Goal: Task Accomplishment & Management: Complete application form

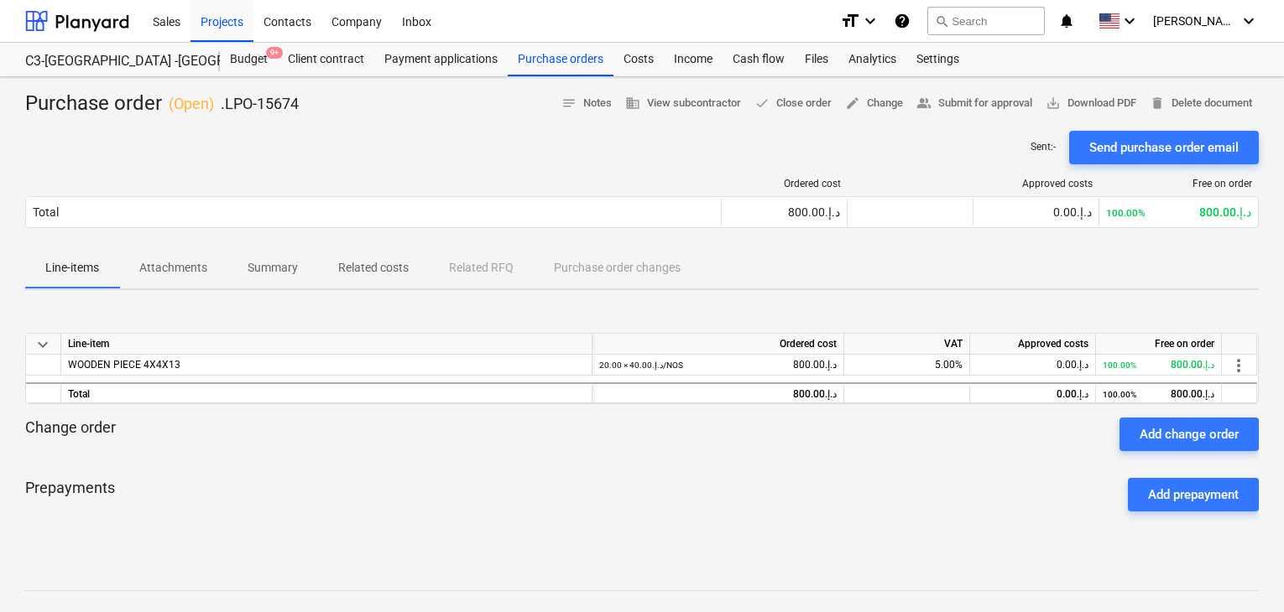
click at [225, 21] on div "Projects" at bounding box center [221, 20] width 63 height 43
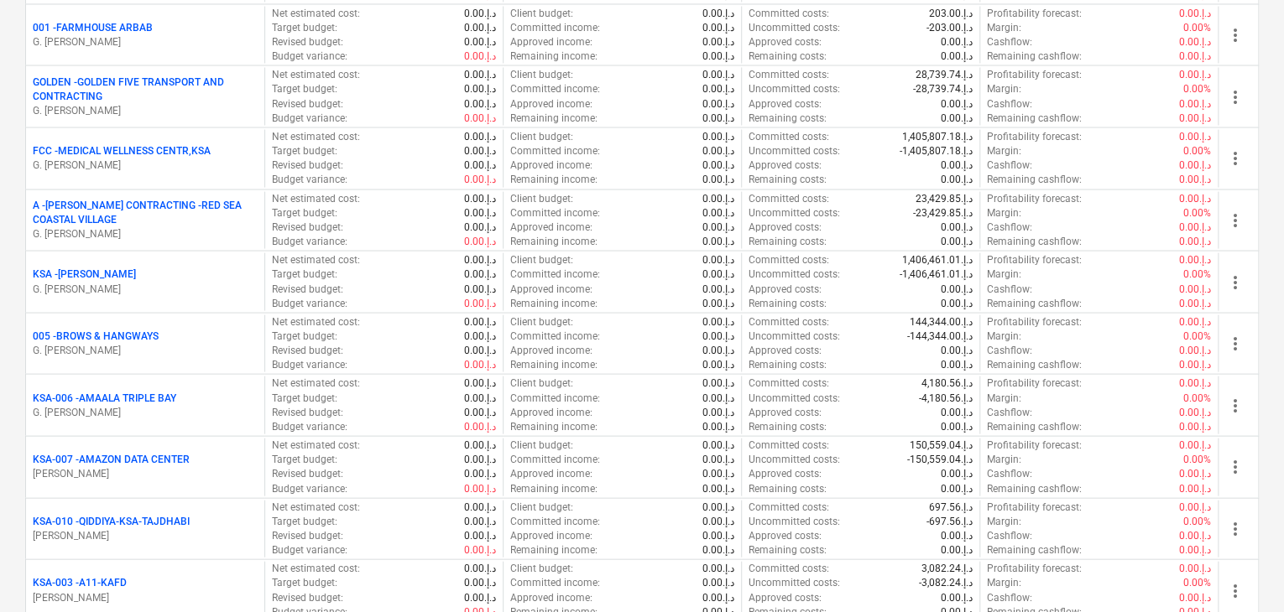
scroll to position [1846, 0]
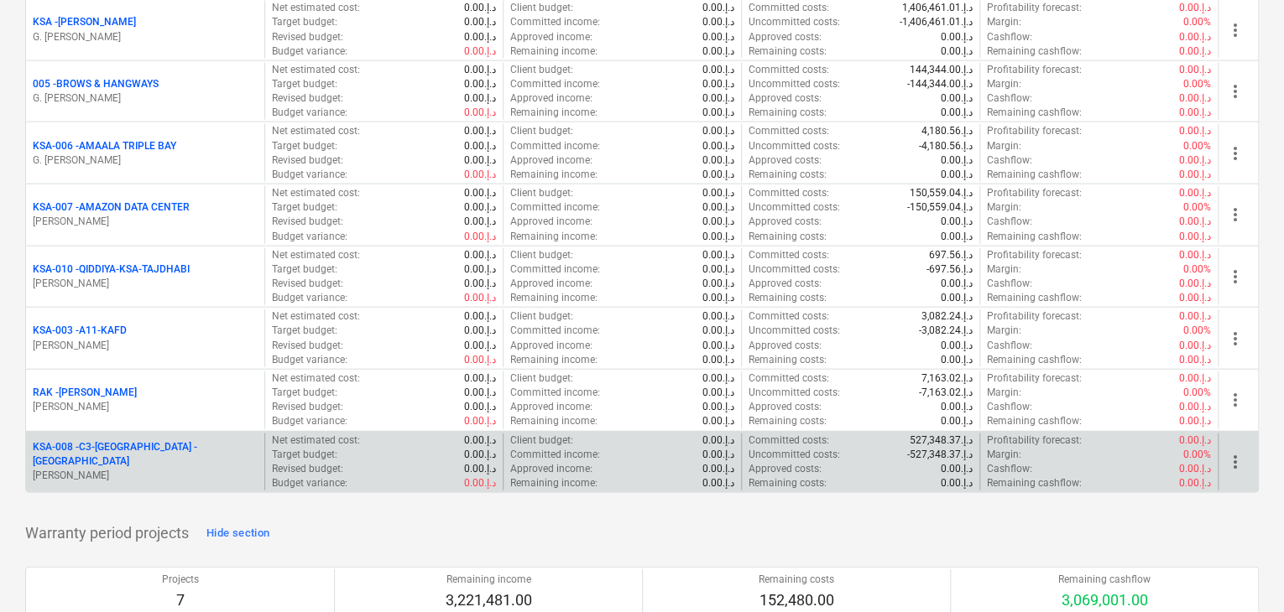
click at [167, 469] on p "[PERSON_NAME]" at bounding box center [145, 476] width 225 height 14
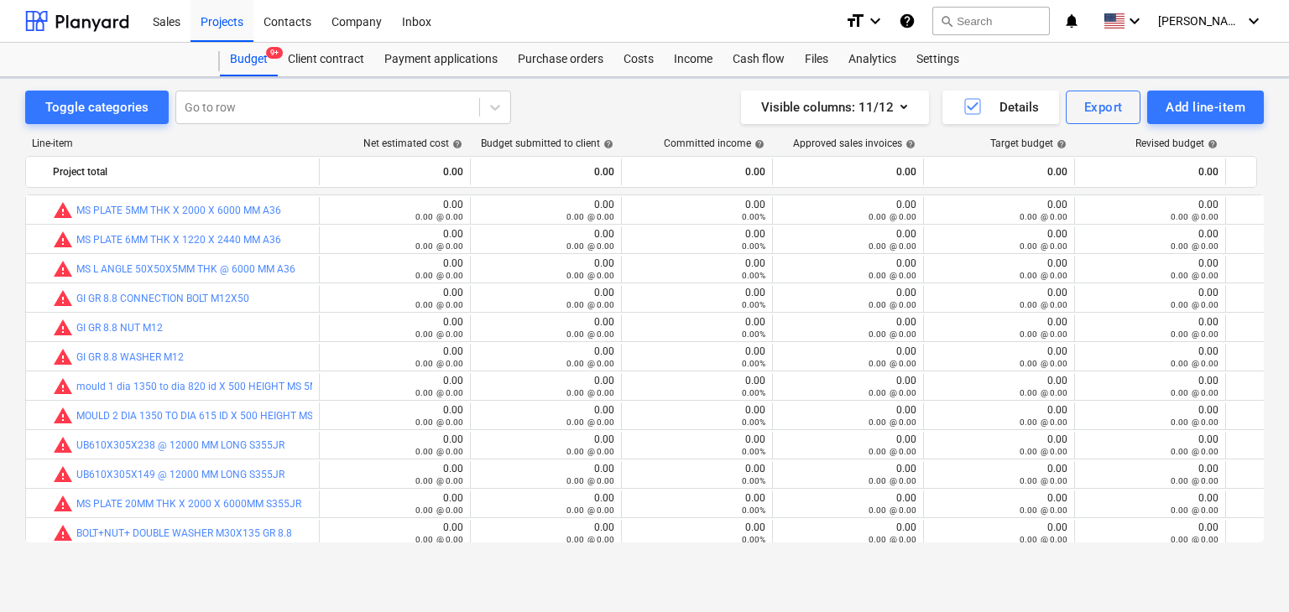
scroll to position [268, 0]
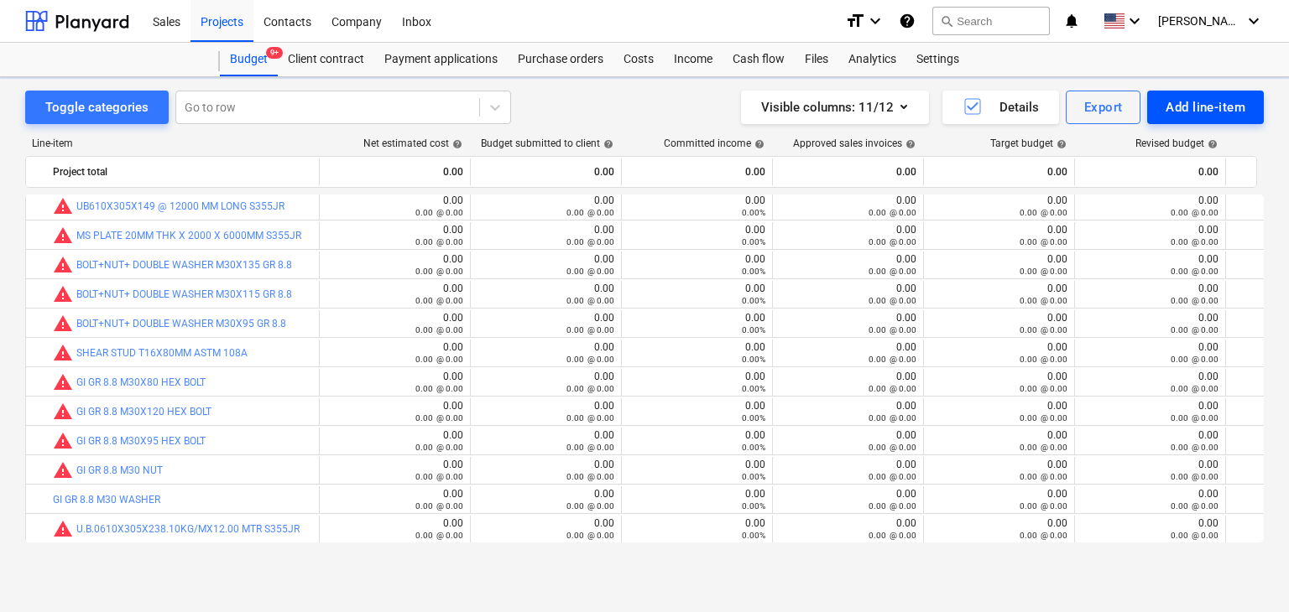
click at [1203, 112] on div "Add line-item" at bounding box center [1205, 107] width 80 height 22
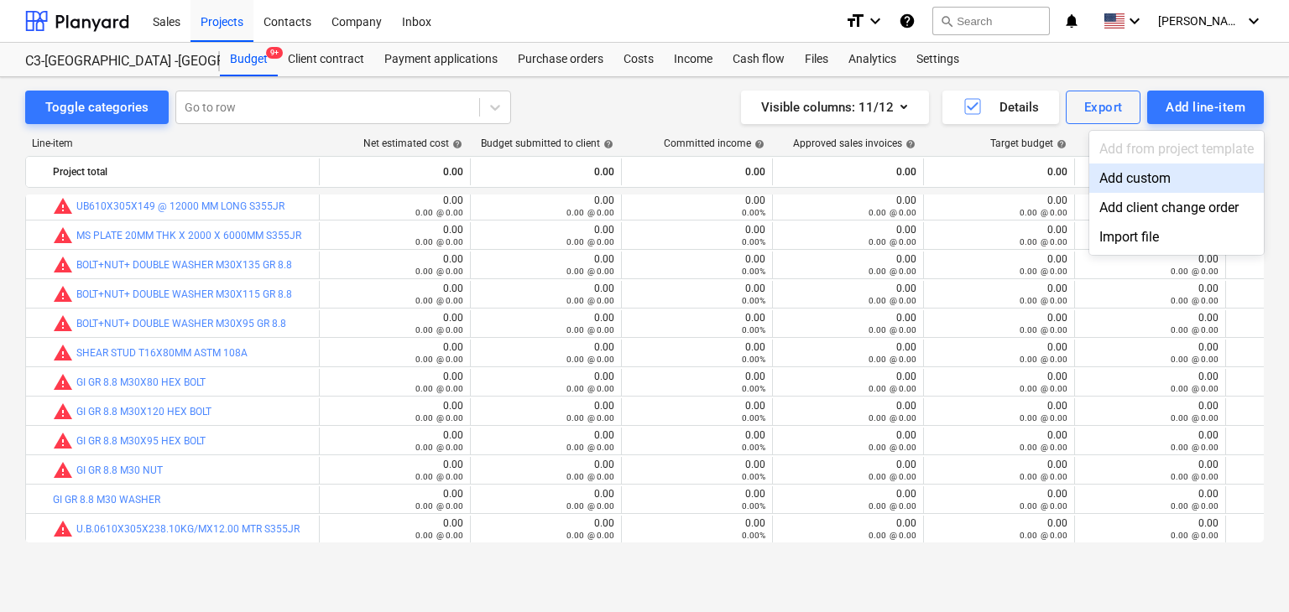
click at [1160, 185] on div "Add custom" at bounding box center [1176, 178] width 175 height 29
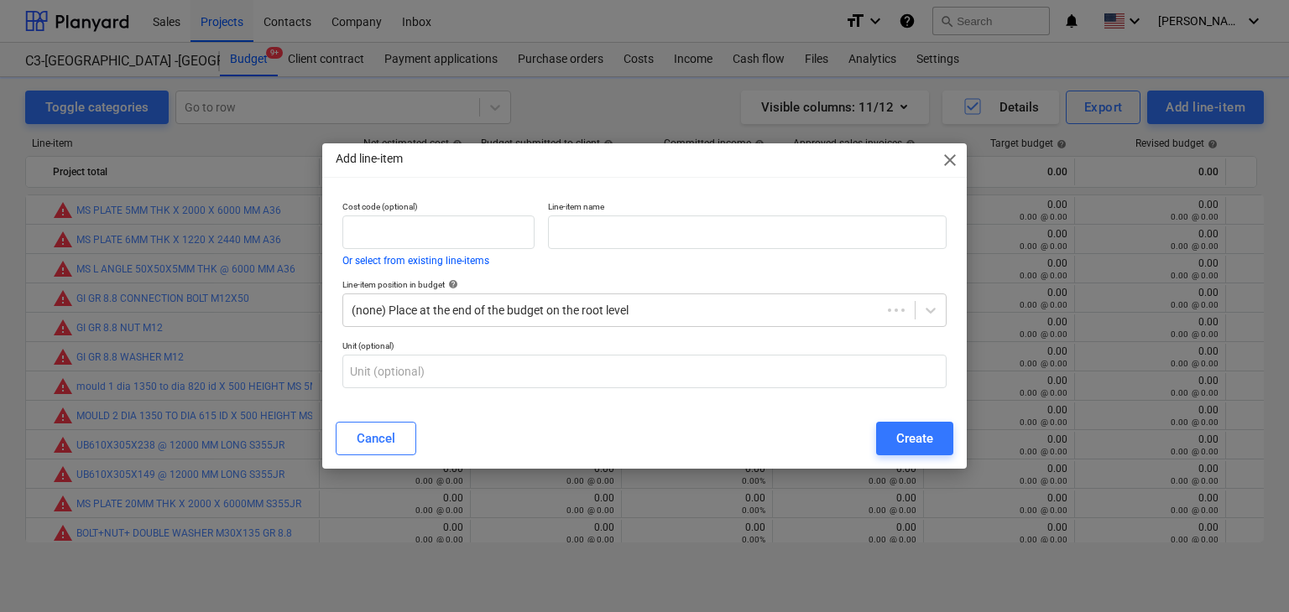
scroll to position [268, 0]
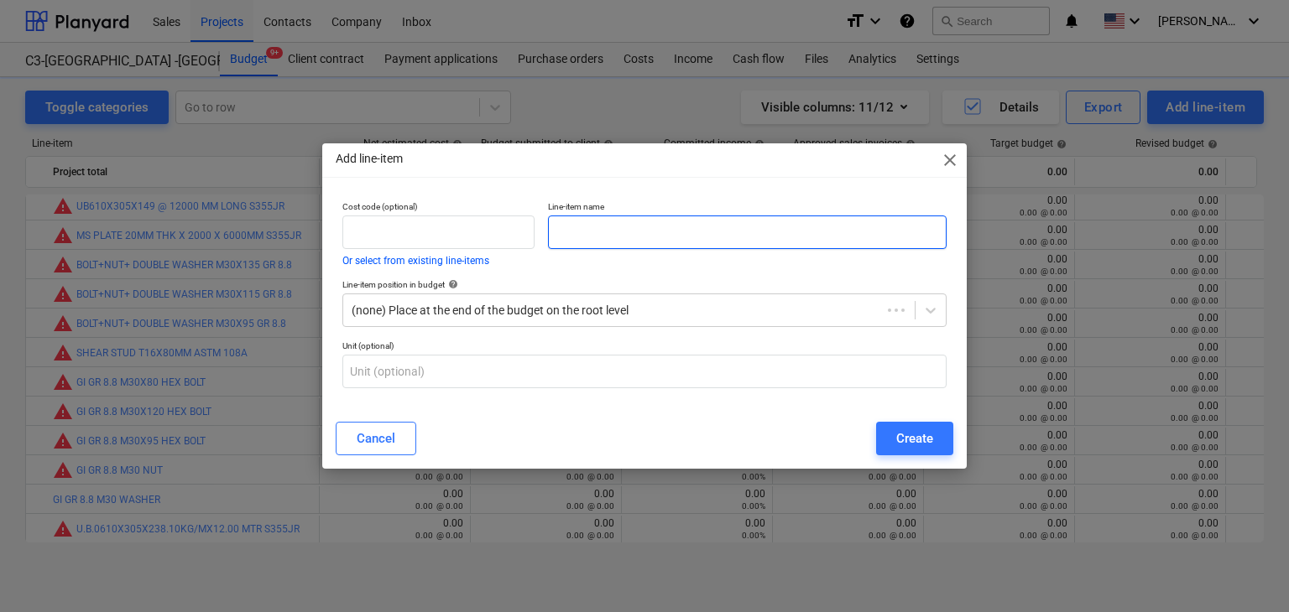
click at [643, 238] on input "text" at bounding box center [747, 233] width 399 height 34
paste input "MAGNETIC DRILL BIT DIA 34 X 55 MM LG"
type input "MAGNETIC DRILL BIT DIA 34 X 55 MM LG"
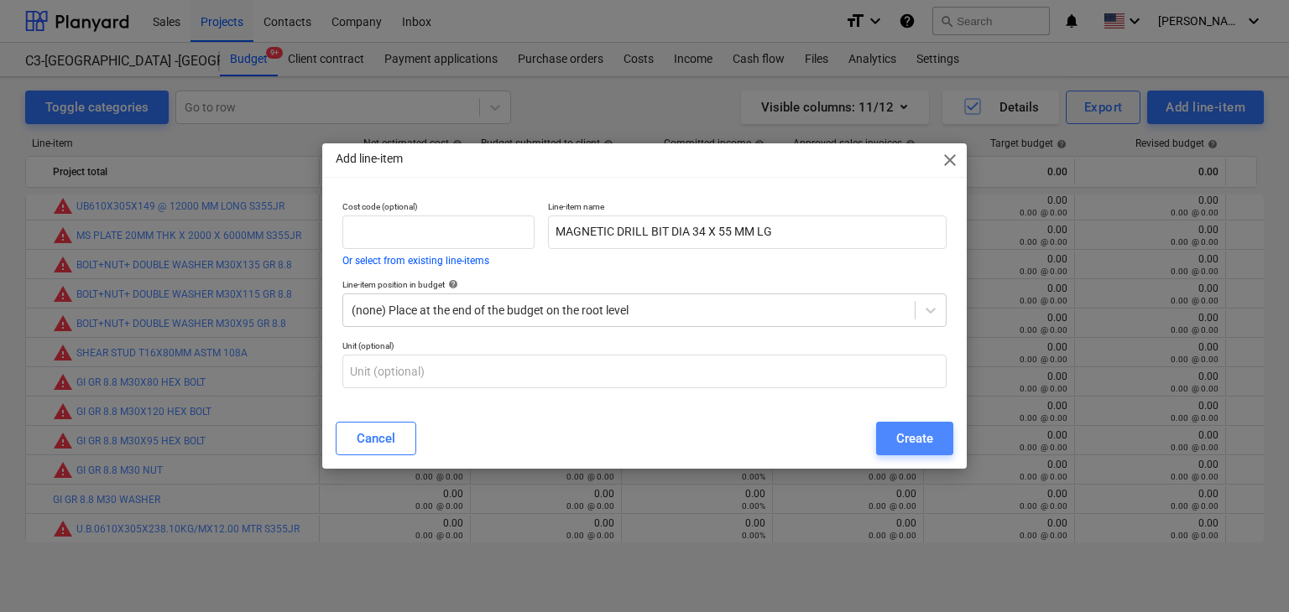
click at [951, 451] on button "Create" at bounding box center [914, 439] width 77 height 34
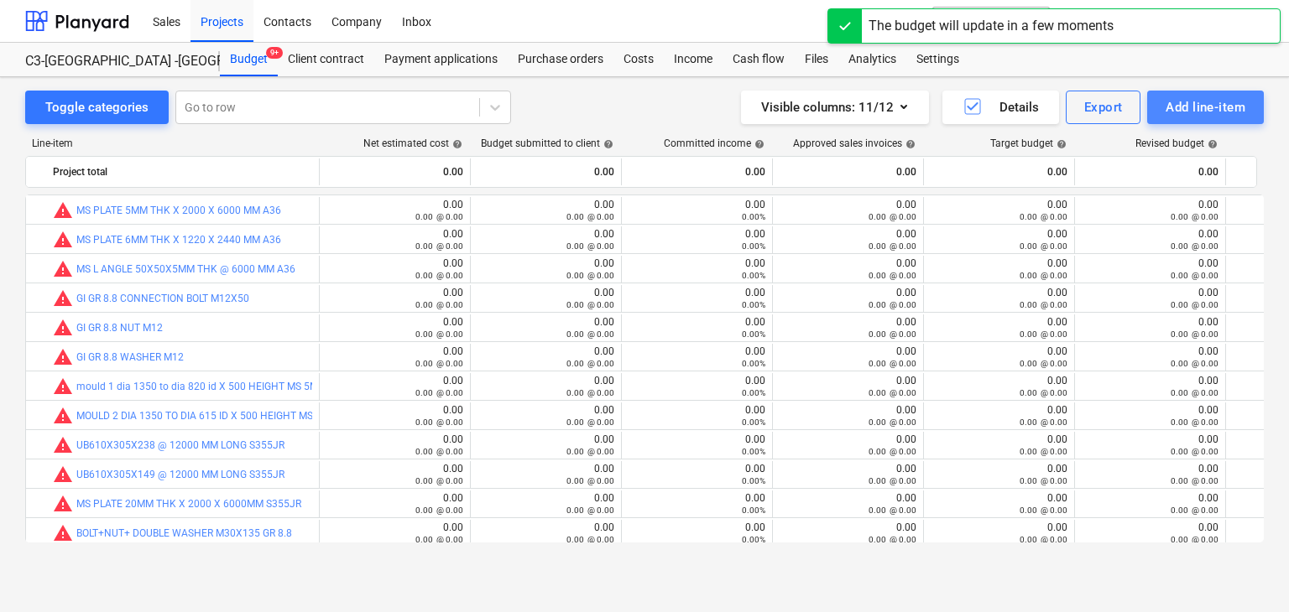
scroll to position [268, 0]
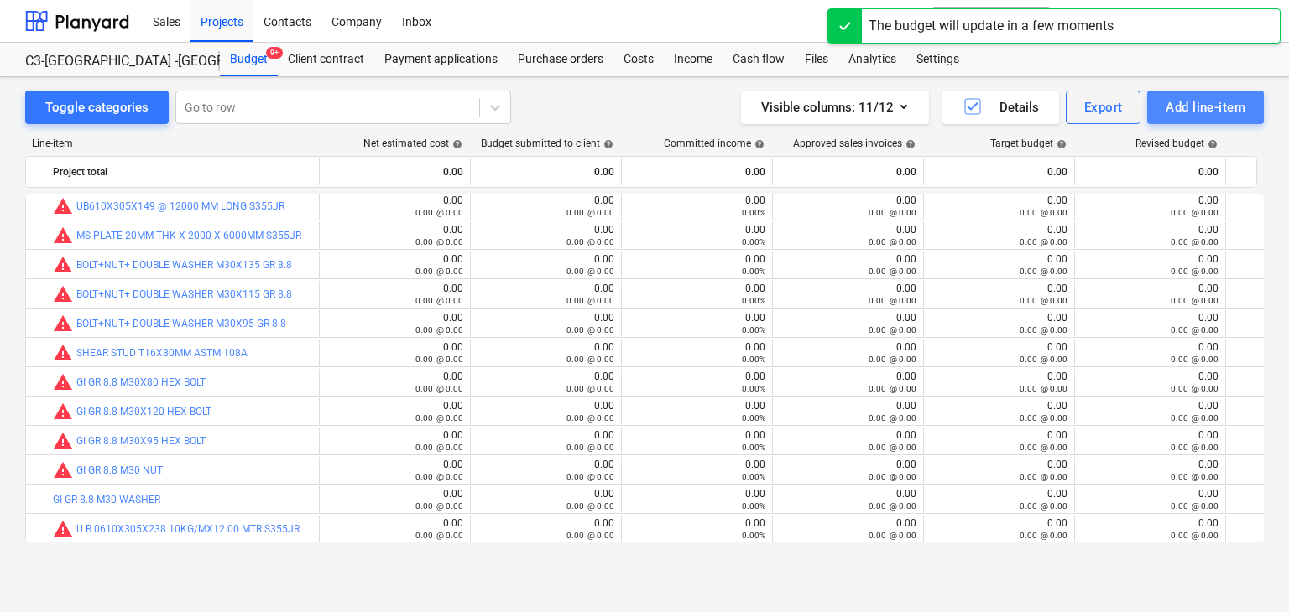
click at [1176, 105] on div "Add line-item" at bounding box center [1205, 107] width 80 height 22
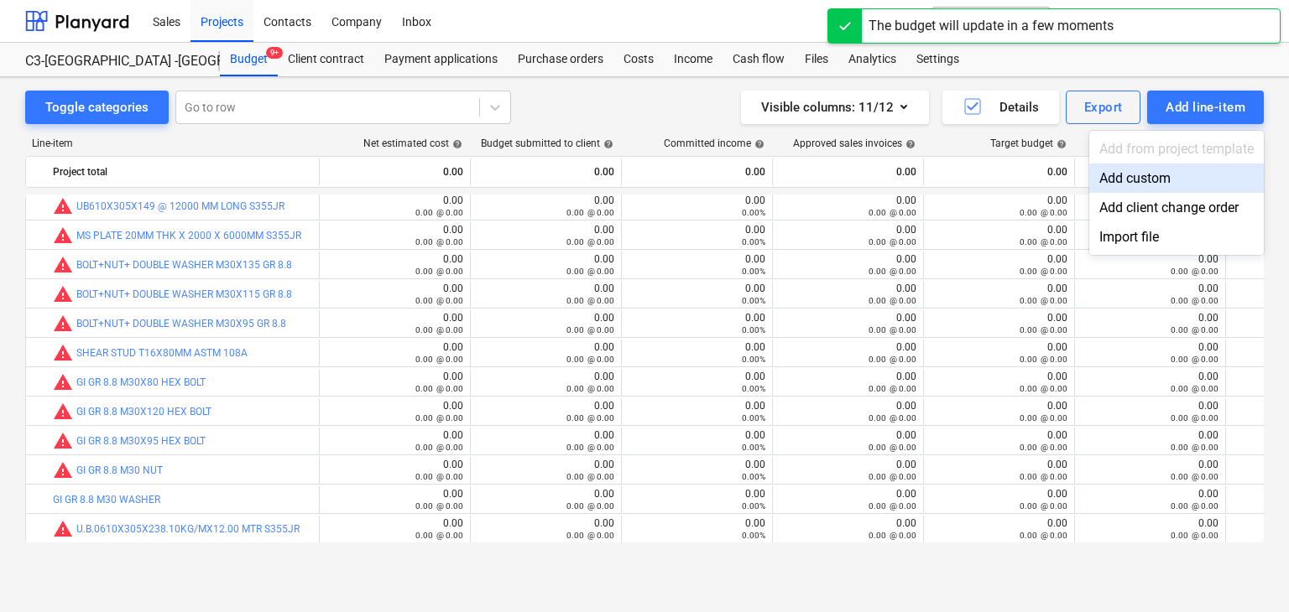
click at [1139, 175] on div "Add custom" at bounding box center [1176, 178] width 175 height 29
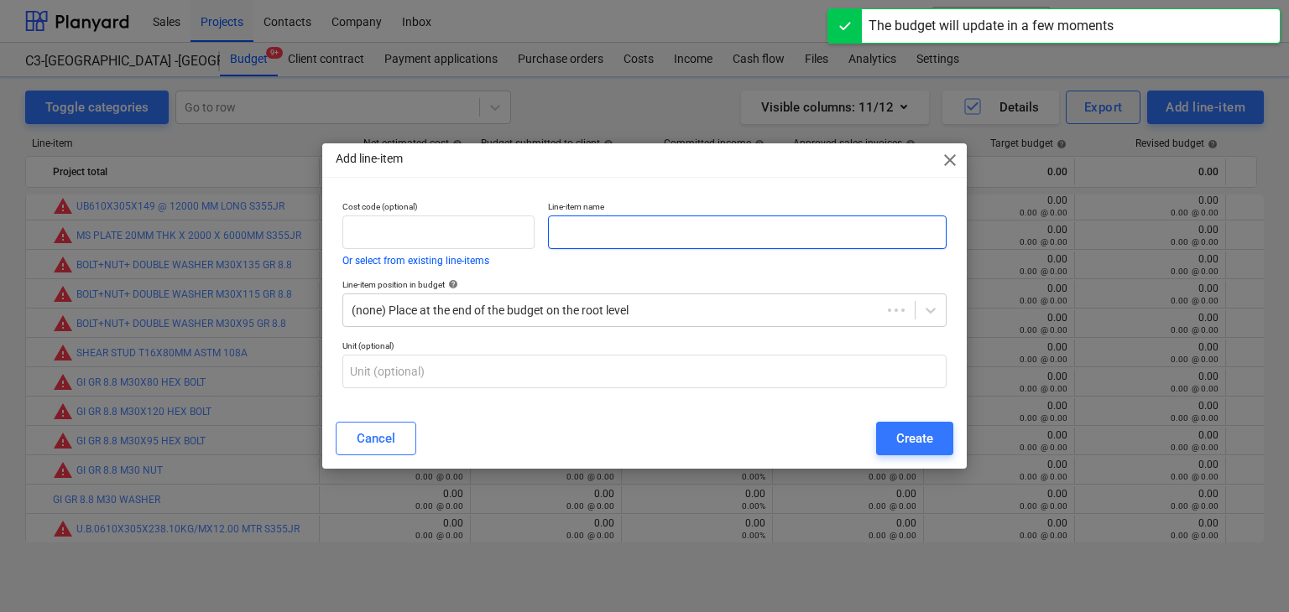
click at [589, 219] on input "text" at bounding box center [747, 233] width 399 height 34
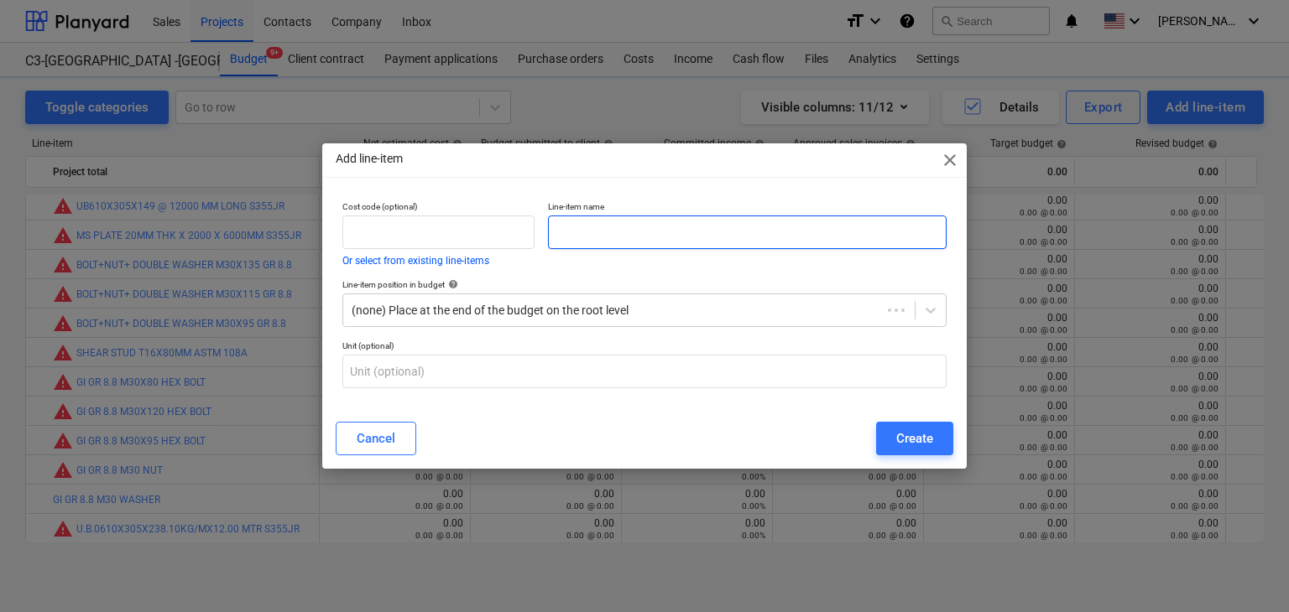
paste input "MAGNETIC DRILL BIT DIA 36 X 55 MM LG"
type input "MAGNETIC DRILL BIT DIA 36 X 55 MM LG"
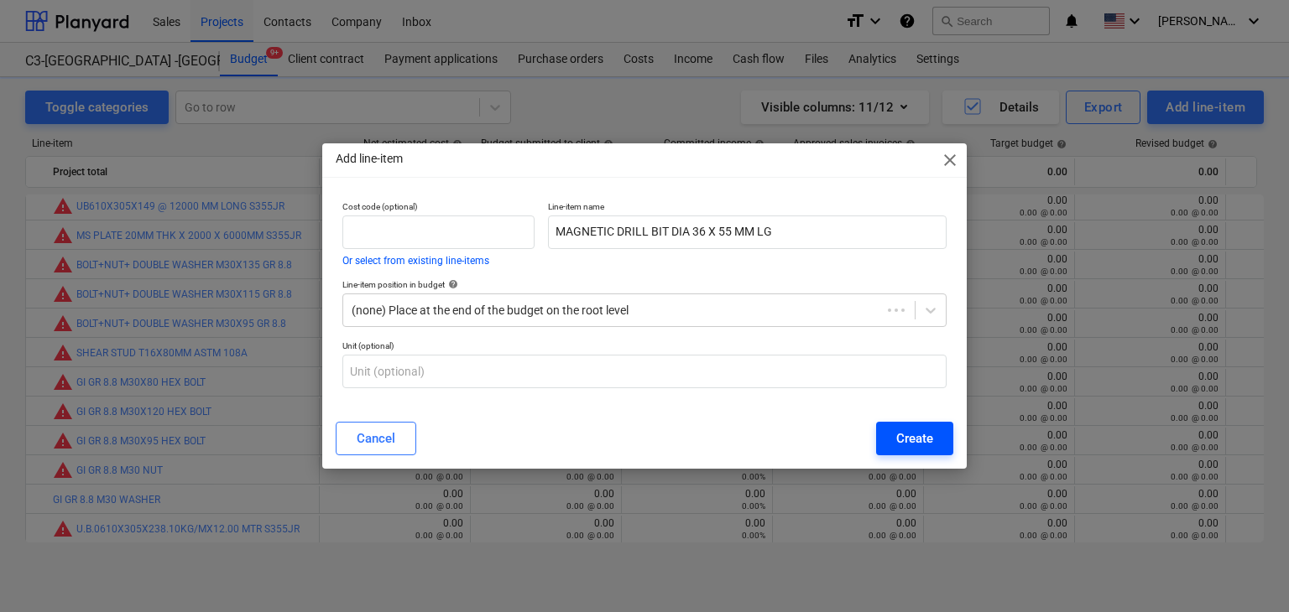
click at [911, 440] on div "Create" at bounding box center [914, 439] width 37 height 22
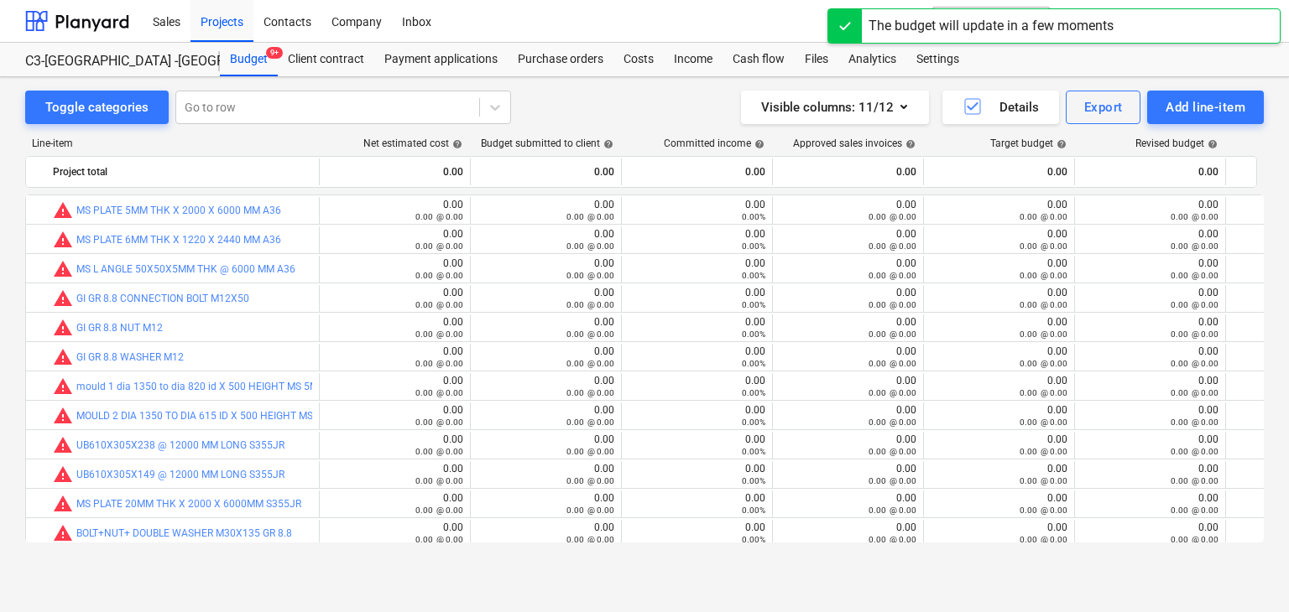
scroll to position [268, 0]
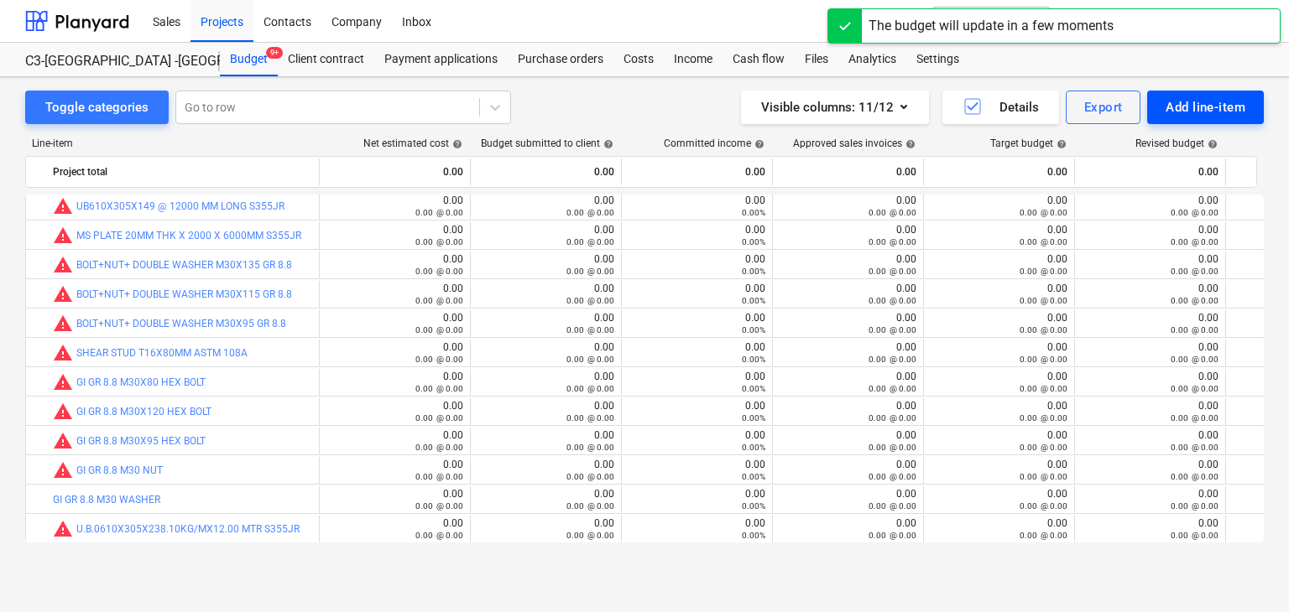
click at [1185, 108] on div "Add line-item" at bounding box center [1205, 107] width 80 height 22
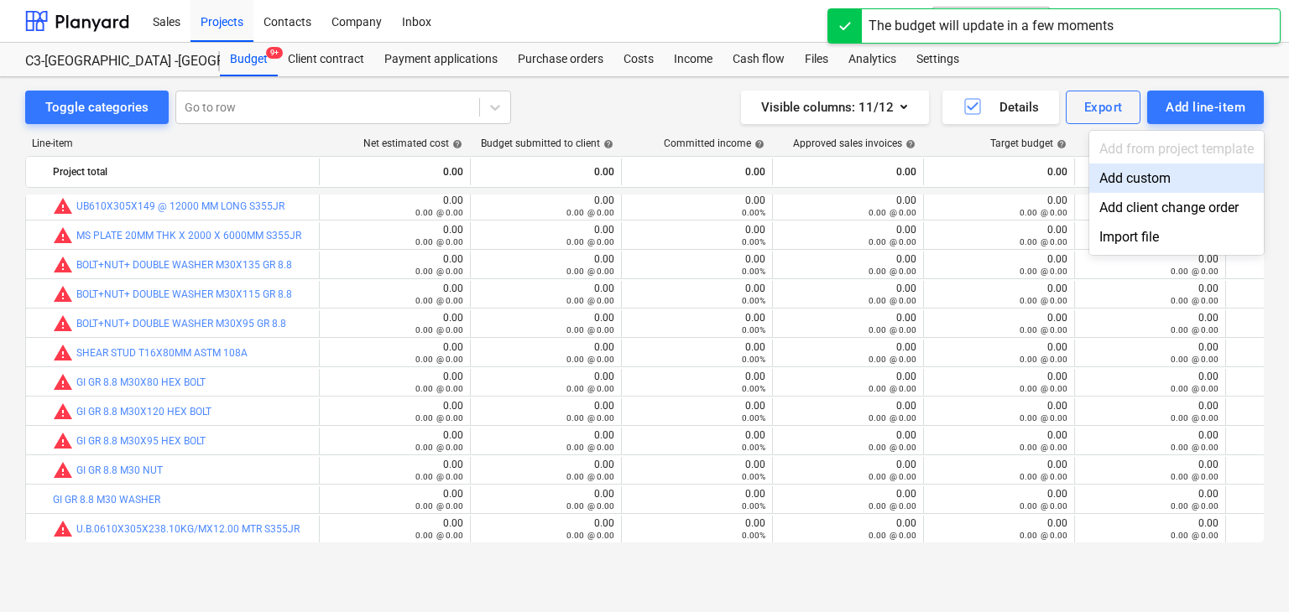
click at [1132, 177] on div "Add custom" at bounding box center [1176, 178] width 175 height 29
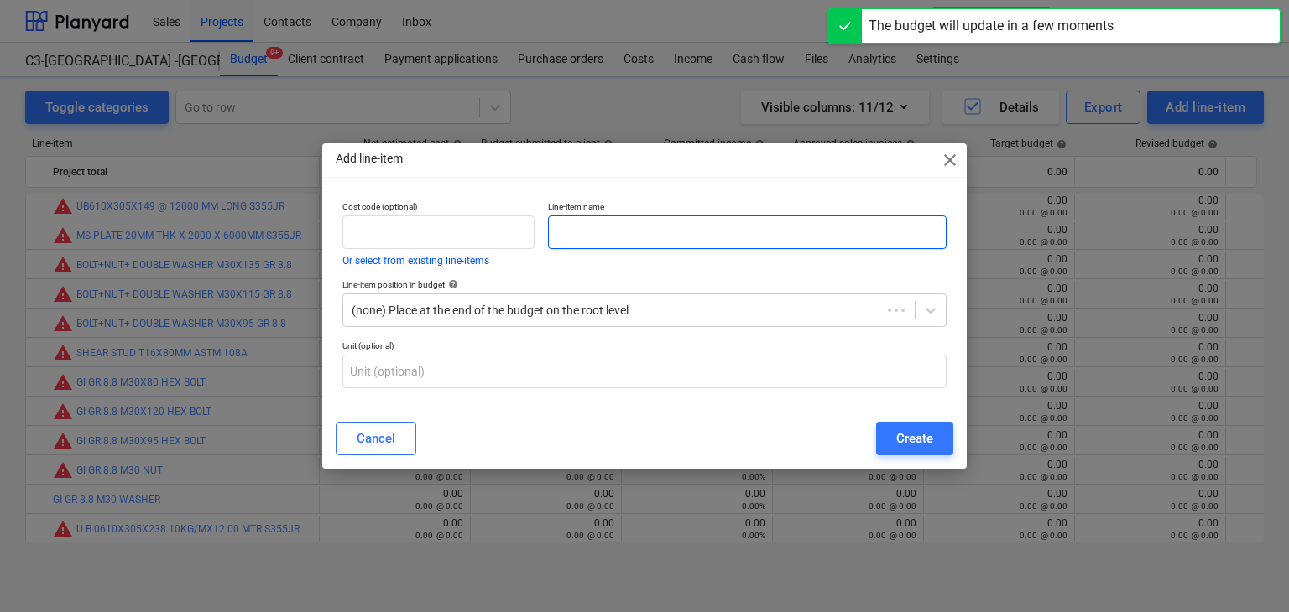
click at [620, 234] on input "text" at bounding box center [747, 233] width 399 height 34
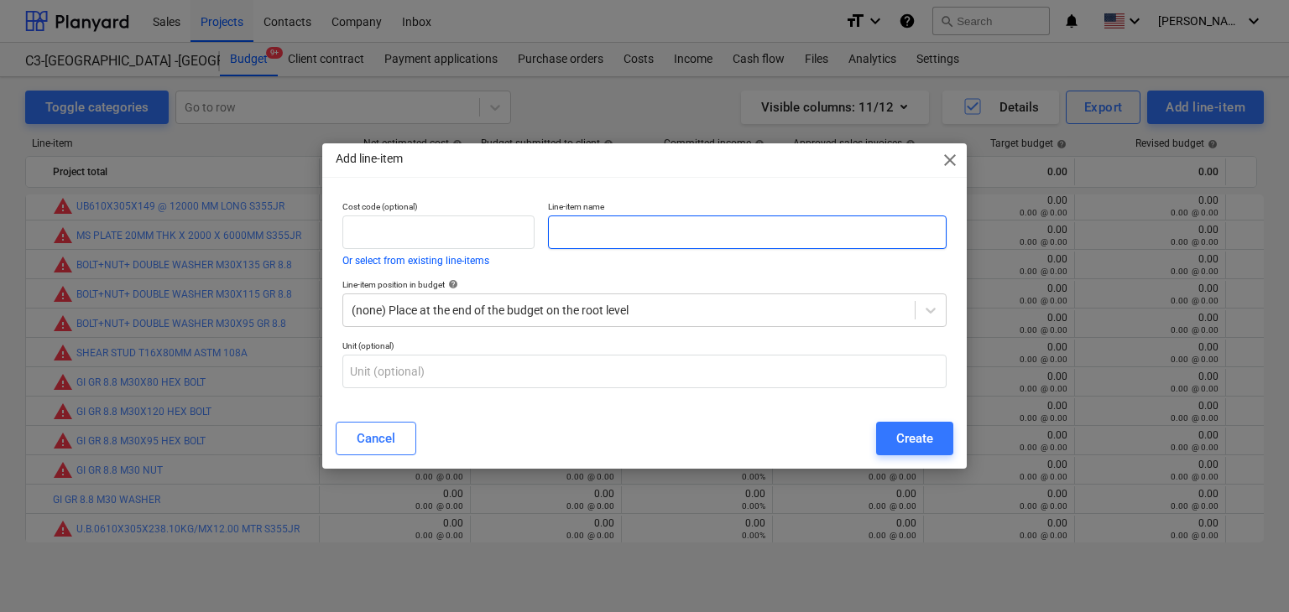
paste input "CENTRE PIN"
type input "CENTRE PIN"
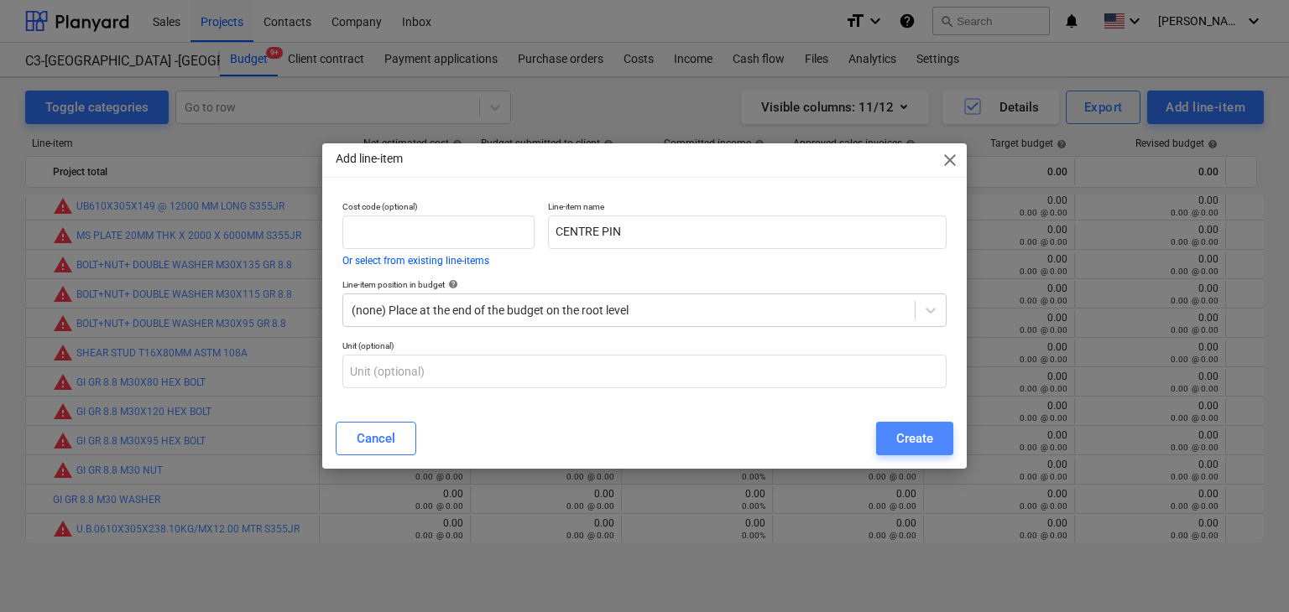
click at [889, 434] on button "Create" at bounding box center [914, 439] width 77 height 34
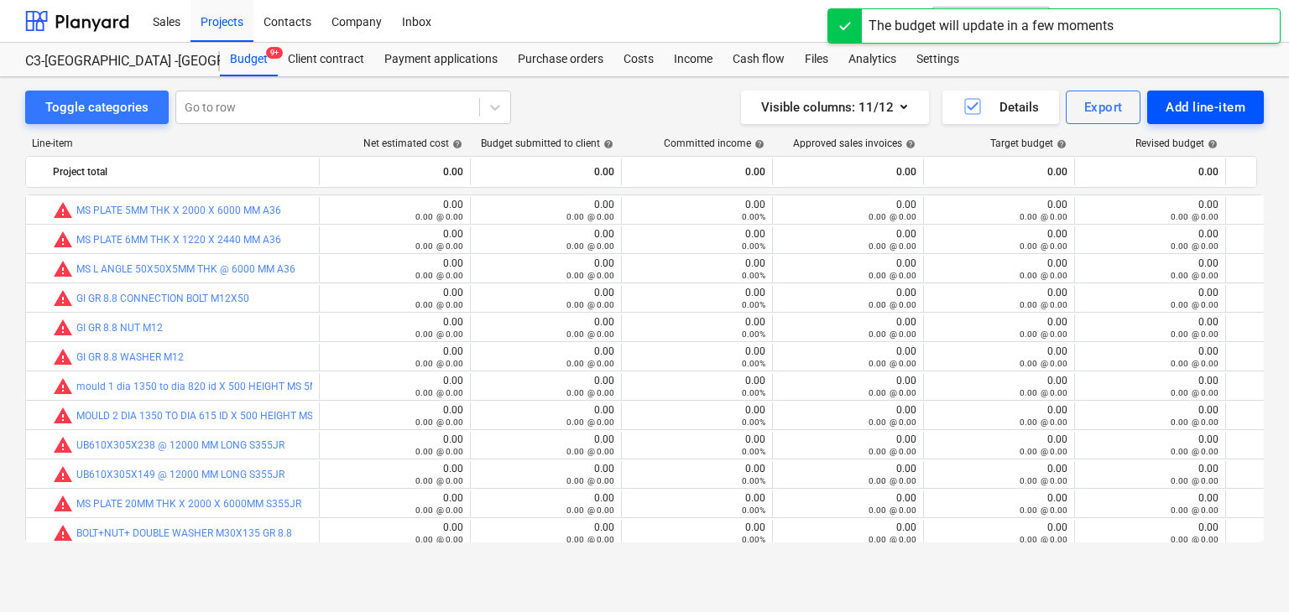
scroll to position [268, 0]
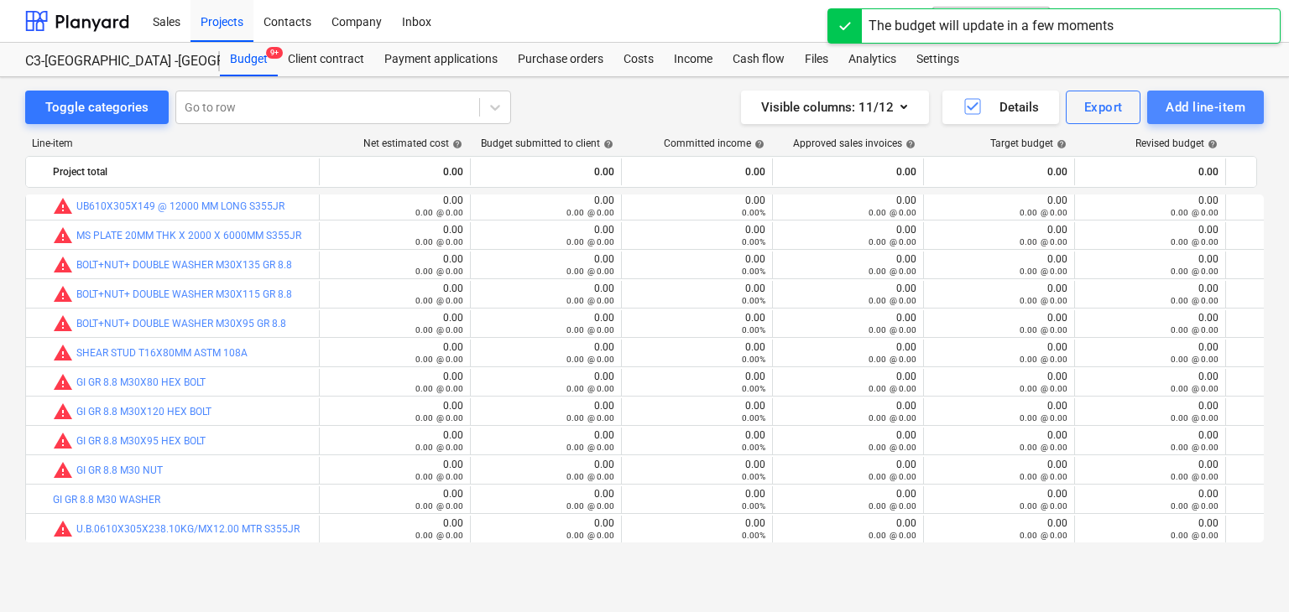
click at [1210, 111] on div "Add line-item" at bounding box center [1205, 107] width 80 height 22
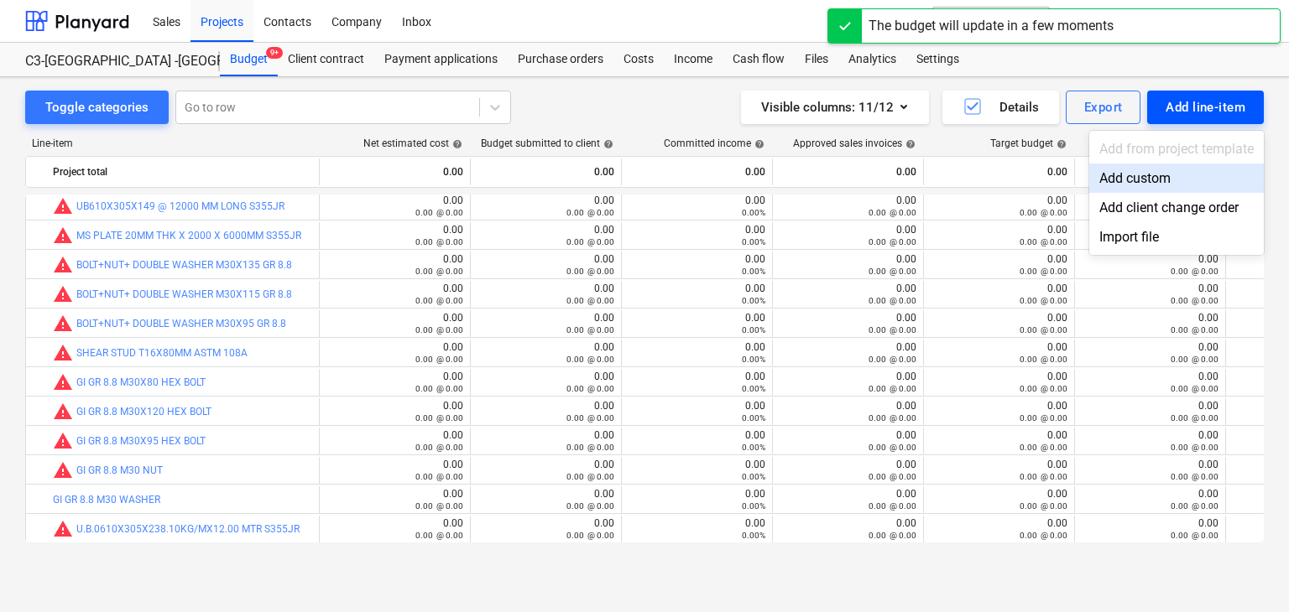
click at [1156, 175] on div "Add custom" at bounding box center [1176, 178] width 175 height 29
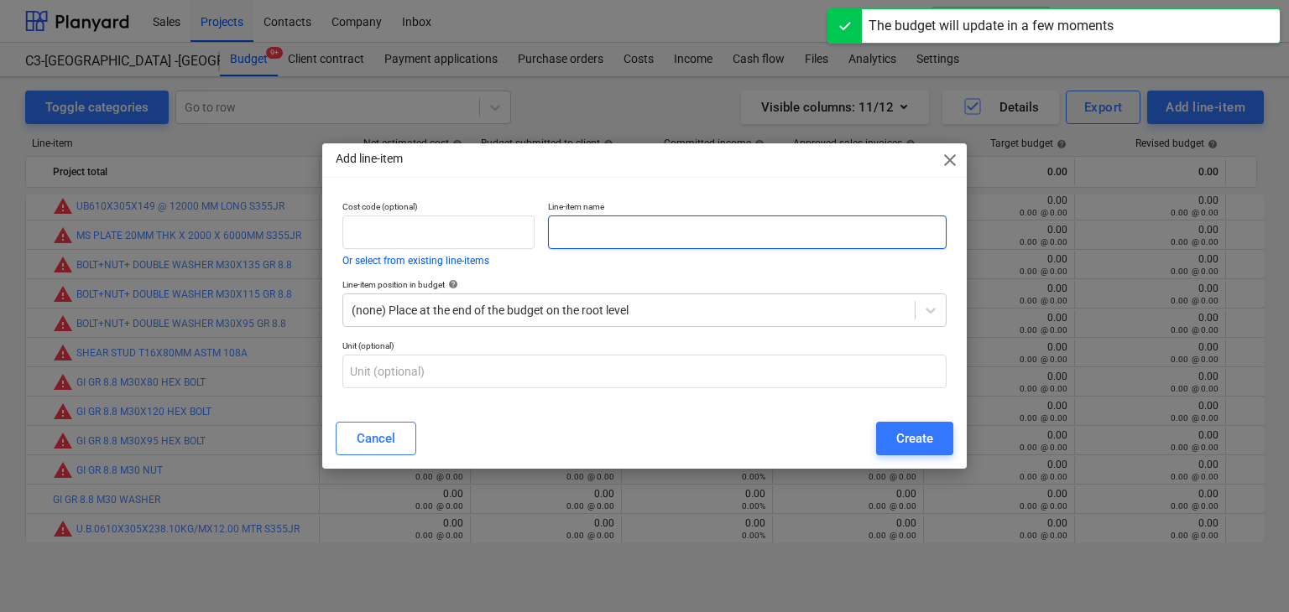
click at [658, 232] on input "text" at bounding box center [747, 233] width 399 height 34
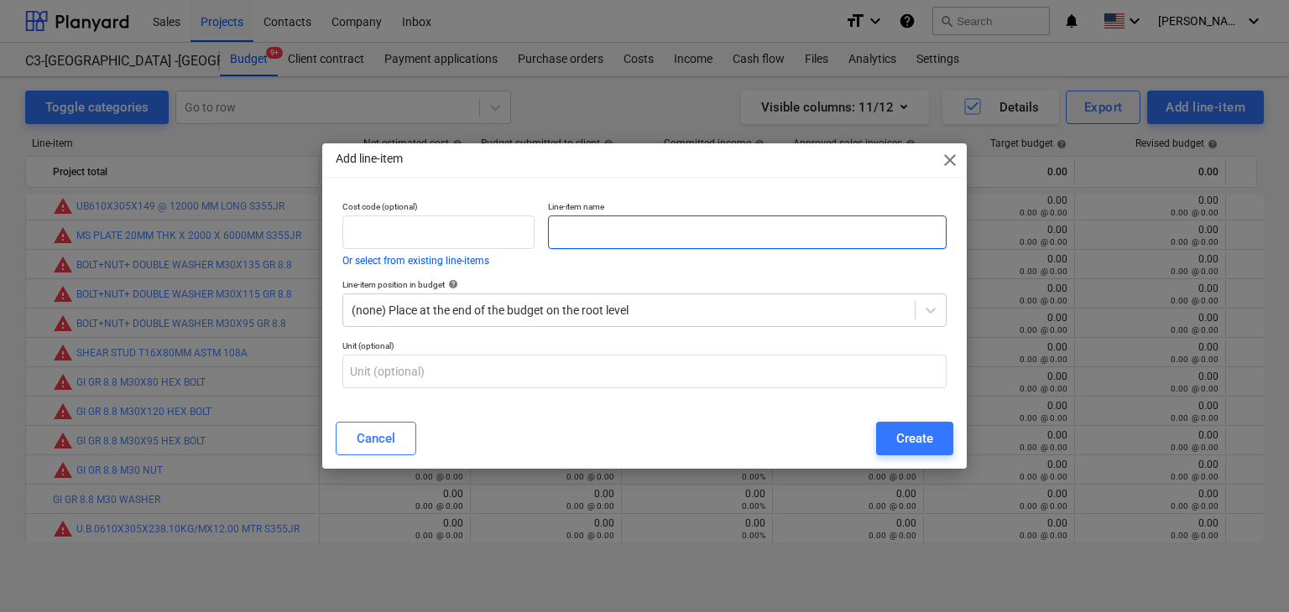
paste input "BOX SPANNER SIZE 46"
type input "BOX SPANNER SIZE 46"
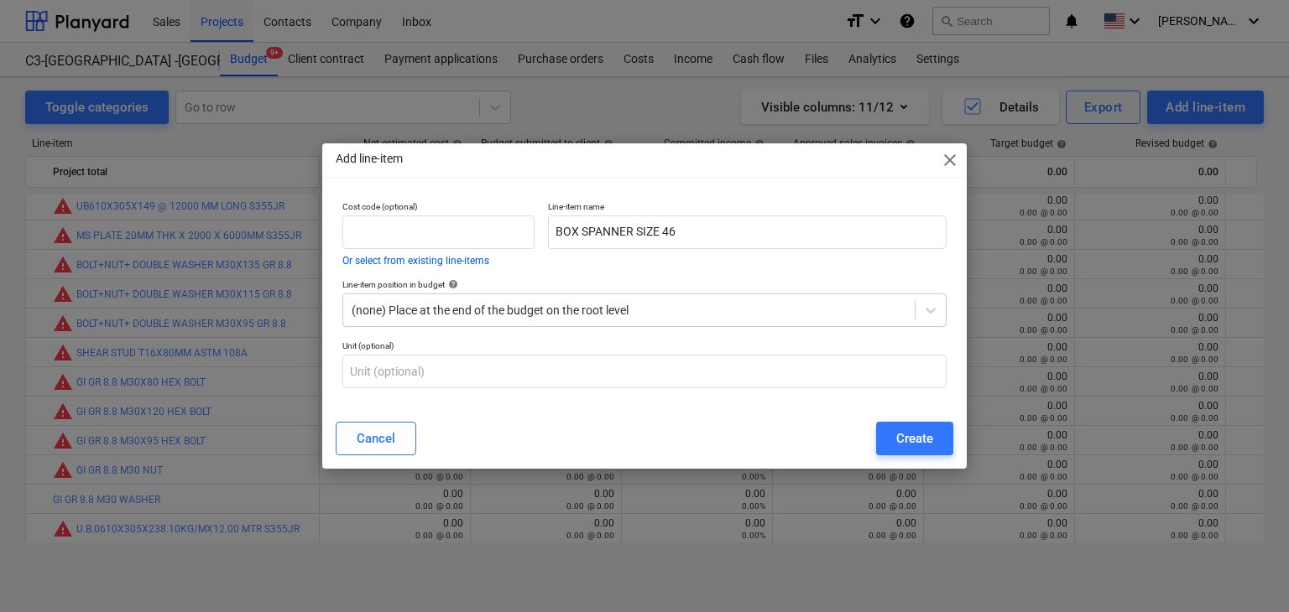
click at [900, 420] on div "Cancel Create" at bounding box center [645, 438] width 638 height 47
click at [900, 451] on button "Create" at bounding box center [914, 439] width 77 height 34
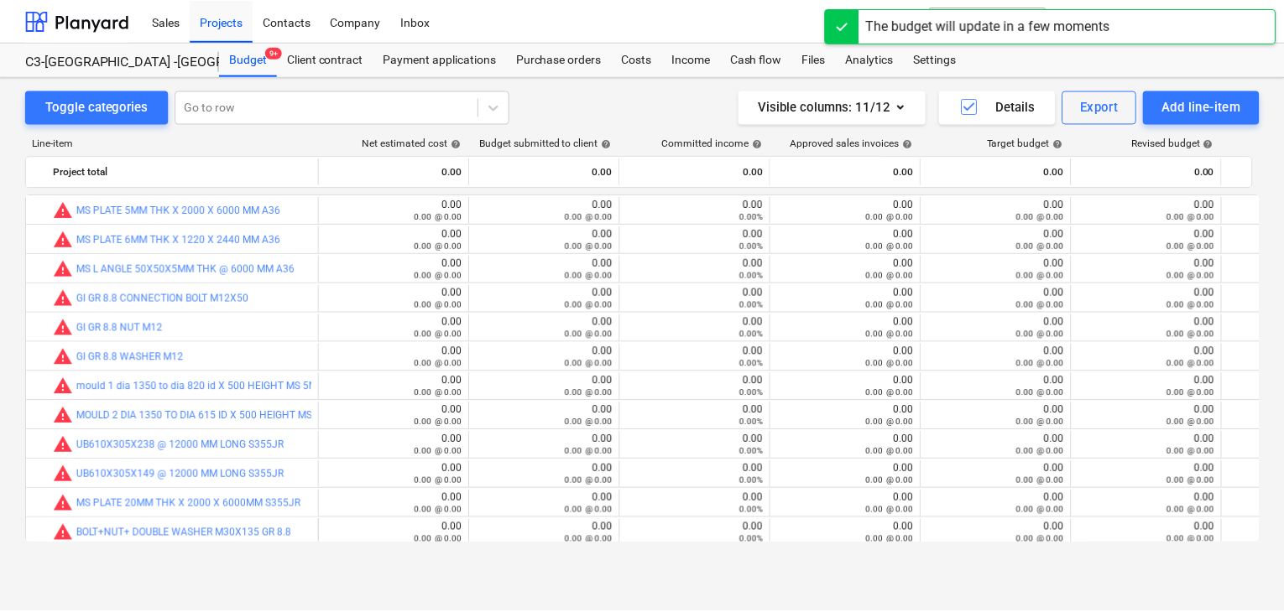
scroll to position [268, 0]
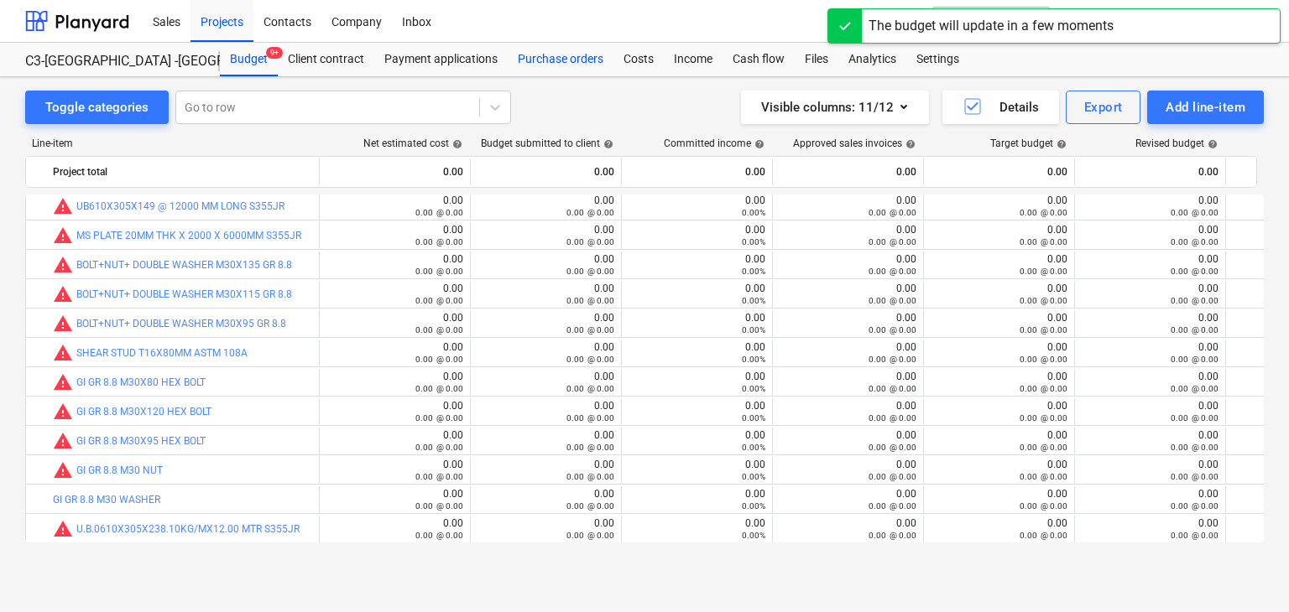
click at [555, 63] on div "Purchase orders" at bounding box center [561, 60] width 106 height 34
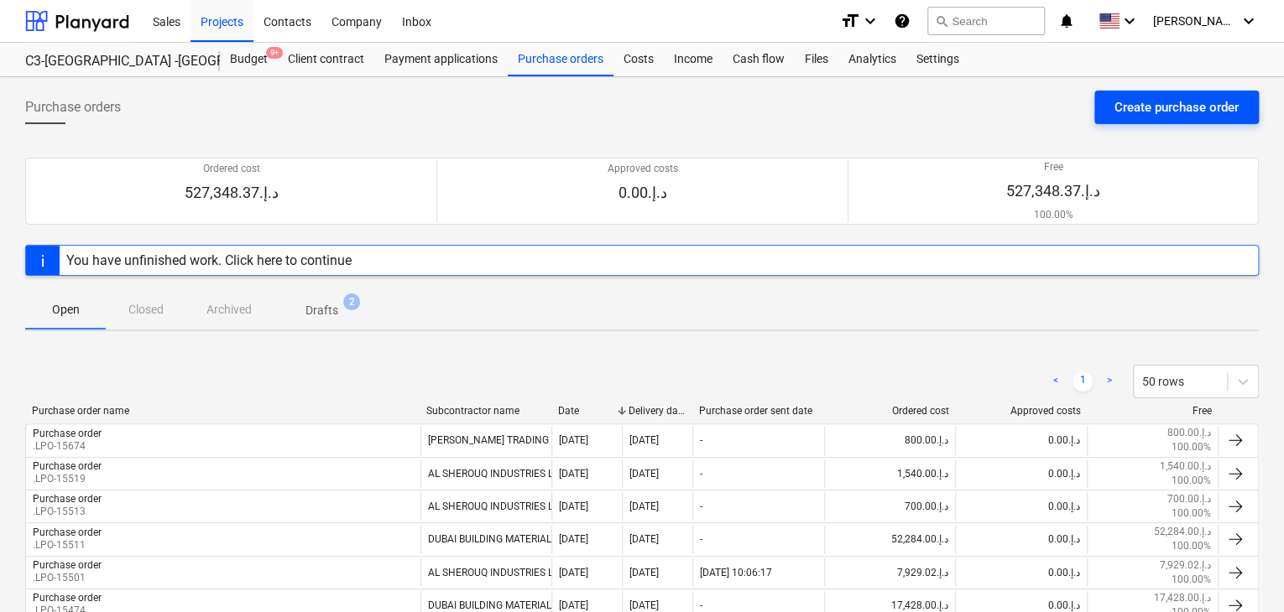
click at [1144, 108] on div "Create purchase order" at bounding box center [1176, 107] width 124 height 22
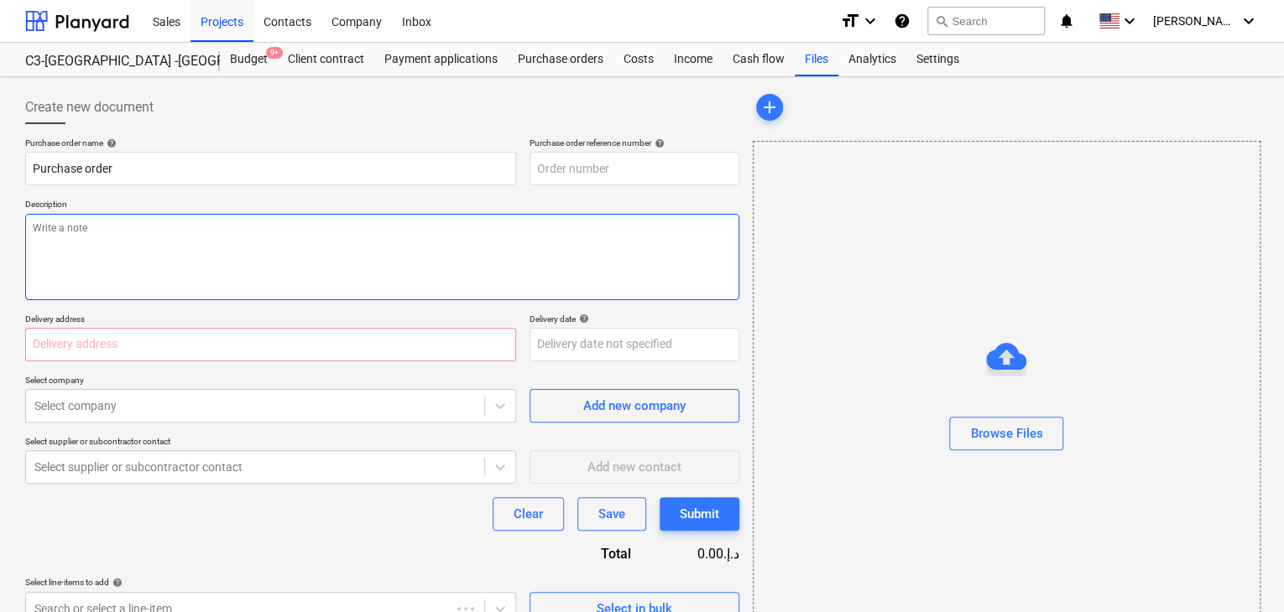
click at [585, 219] on textarea at bounding box center [382, 257] width 714 height 86
type textarea "x"
type input "KSA-008-PO-024"
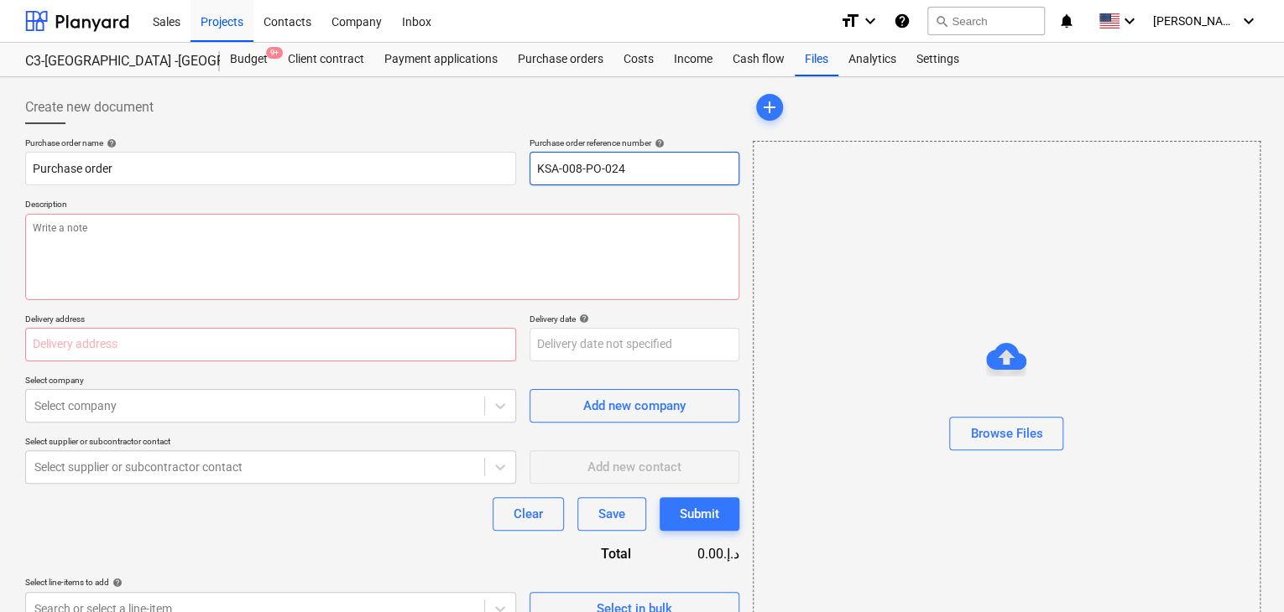
drag, startPoint x: 639, startPoint y: 176, endPoint x: 517, endPoint y: 169, distance: 121.9
click at [517, 169] on div "Purchase order name help Purchase order Purchase order reference number help KS…" at bounding box center [382, 162] width 714 height 48
type textarea "x"
type input "."
type textarea "x"
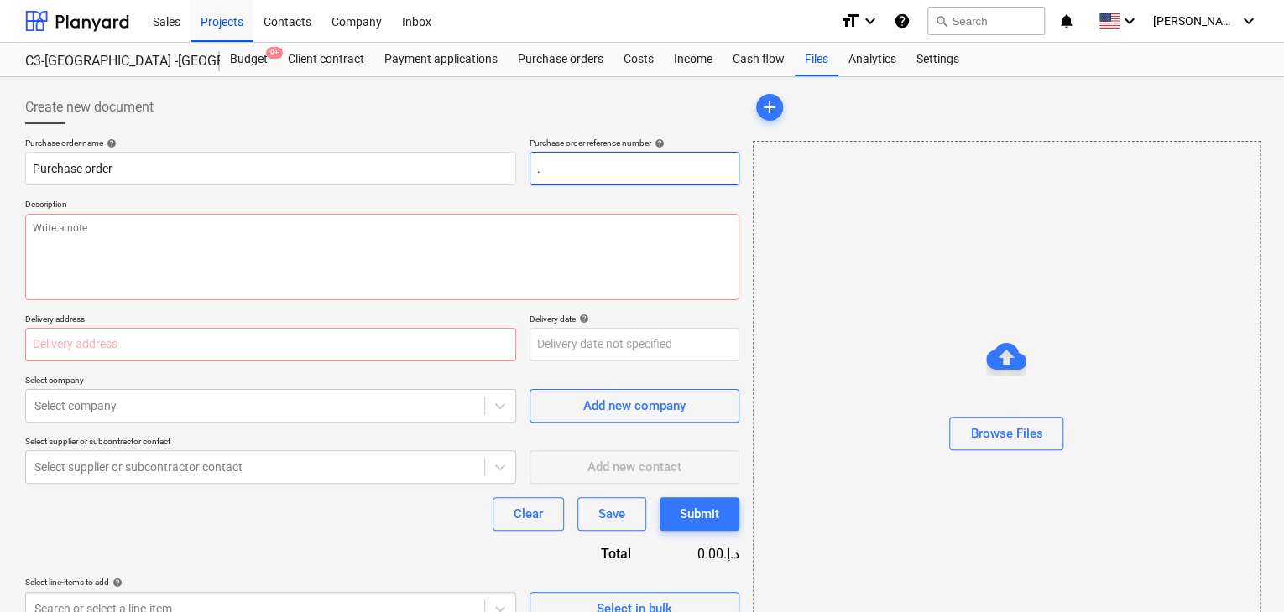
type input ".L"
type textarea "x"
type input ".LP"
type textarea "x"
type input ".LPO"
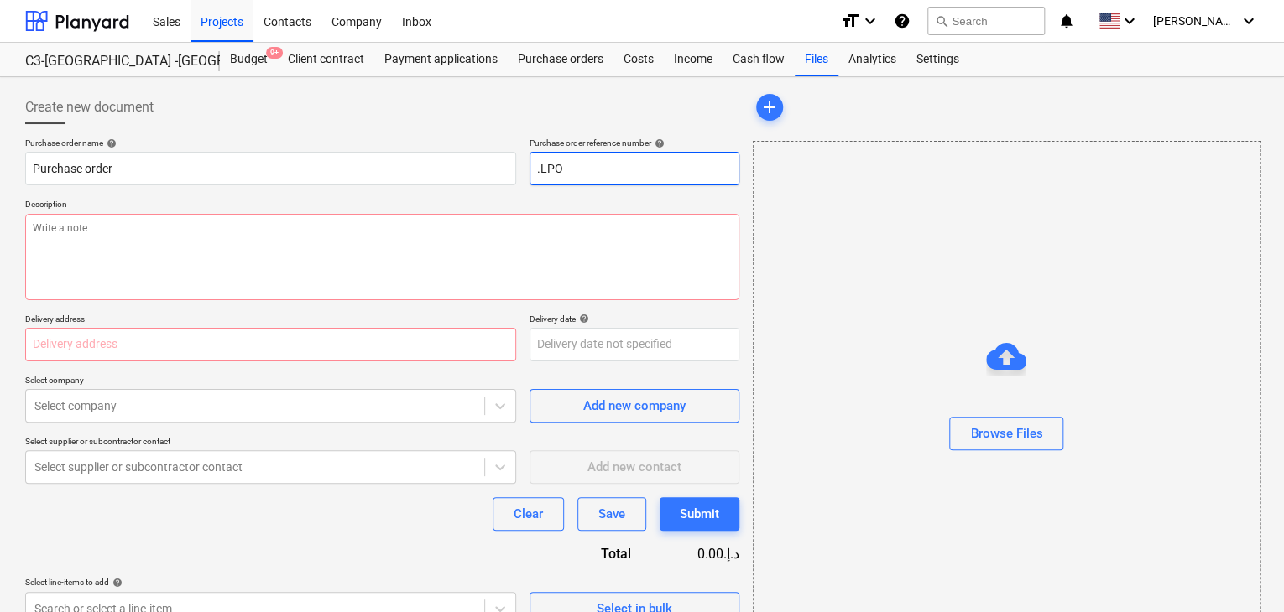
type textarea "x"
type input ".LPO-"
type textarea "x"
type input ".LPO-1"
type textarea "x"
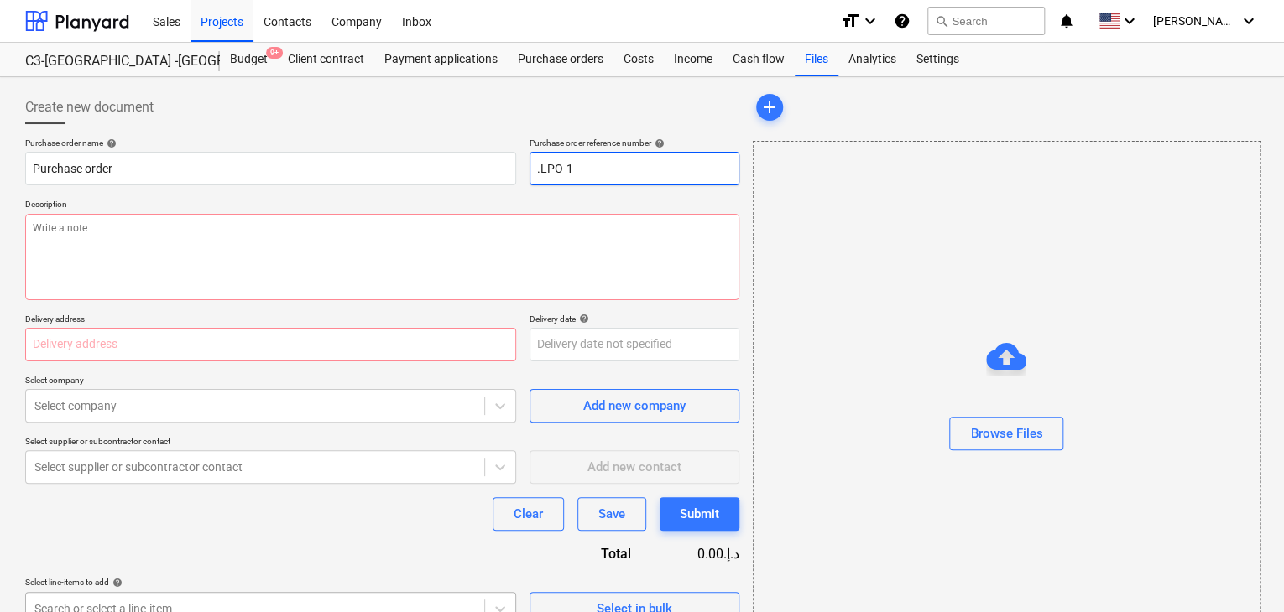
type input ".LPO-15"
type textarea "x"
type input ".LPO-156"
type textarea "x"
type input ".LPO-1567"
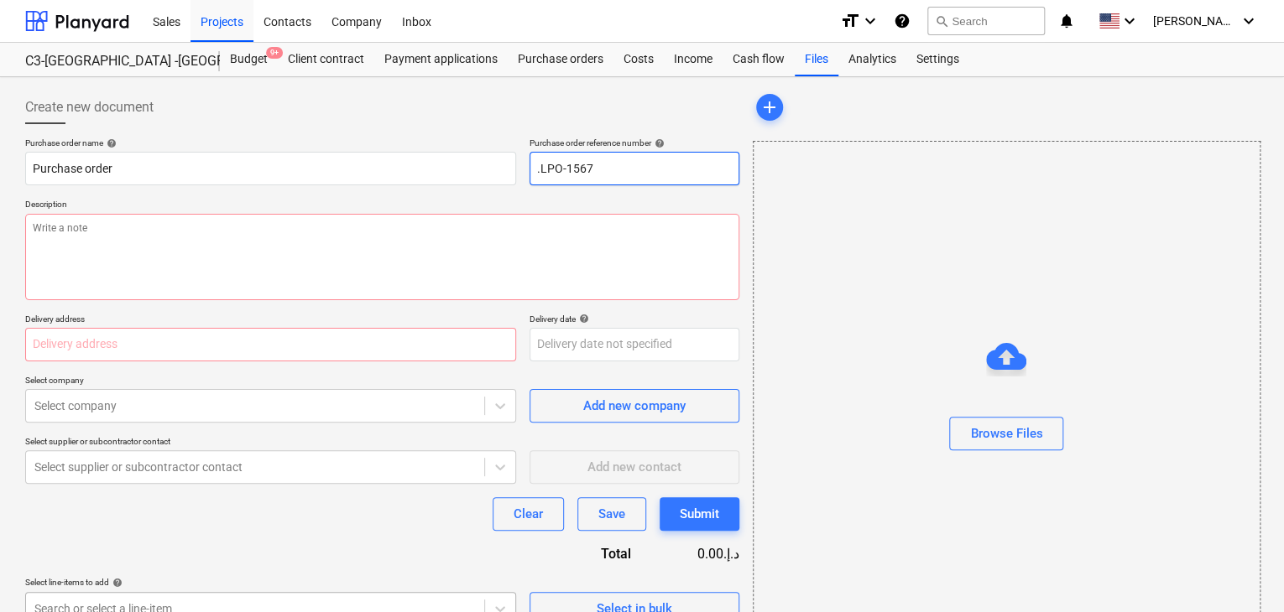
type textarea "x"
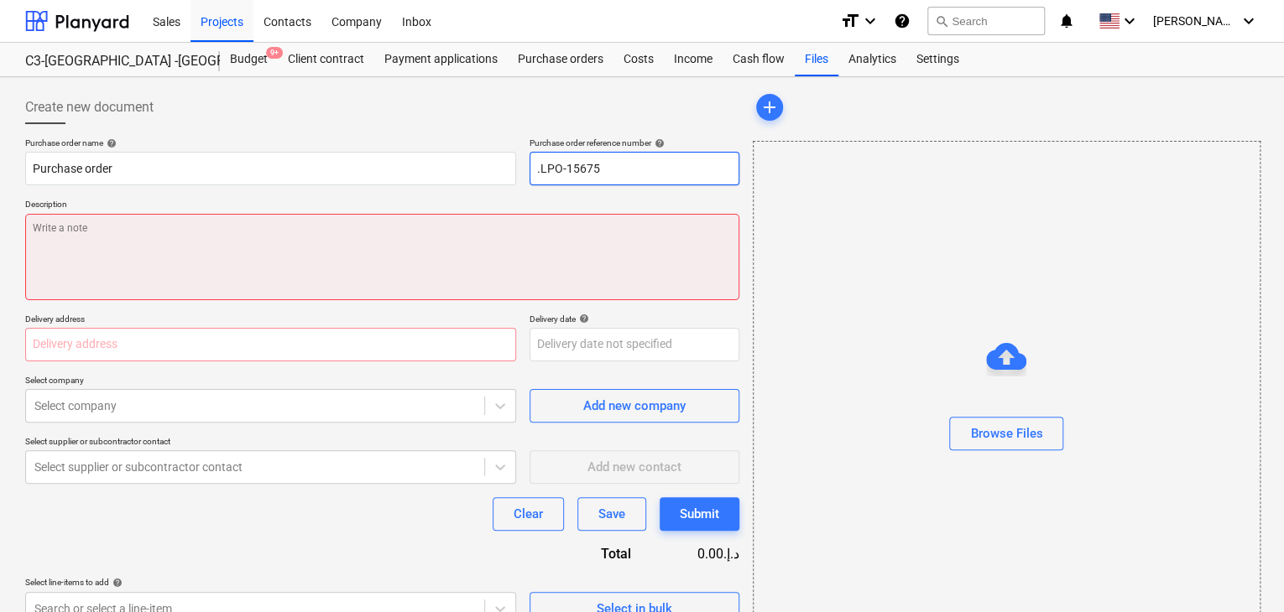
type input ".LPO-15675"
click at [200, 252] on textarea at bounding box center [382, 257] width 714 height 86
type textarea "x"
type textarea "0"
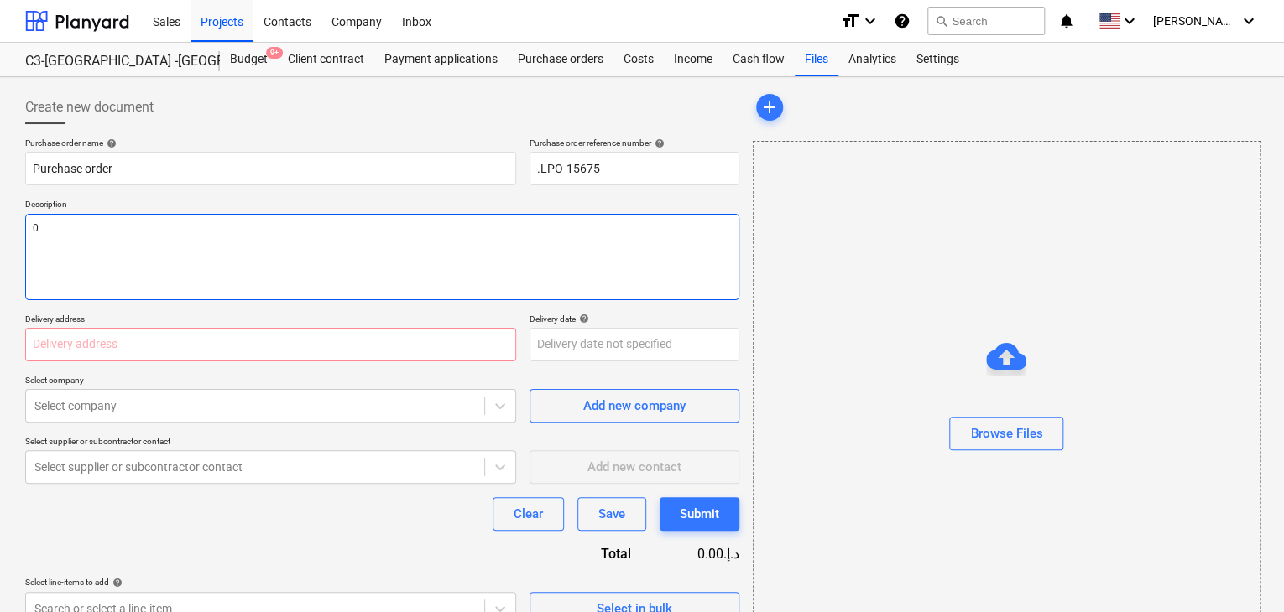
type textarea "x"
type textarea "06"
type textarea "x"
type textarea "06/"
type textarea "x"
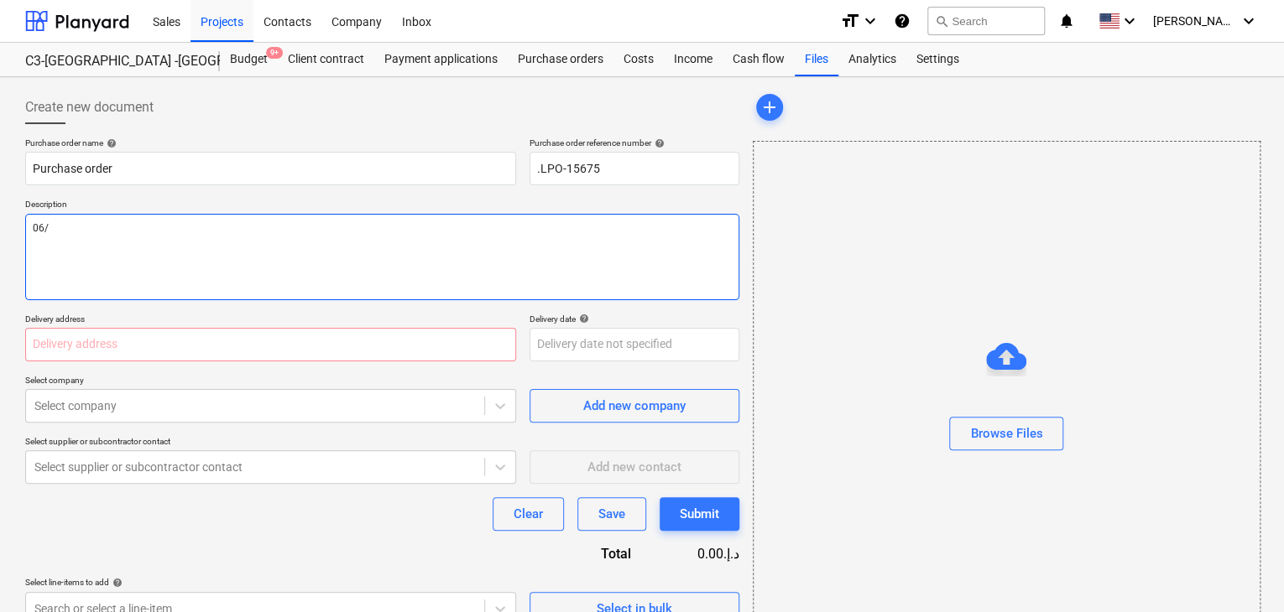
type textarea "06/P"
type textarea "x"
type textarea "06/PC"
type textarea "x"
type textarea "06/PCT"
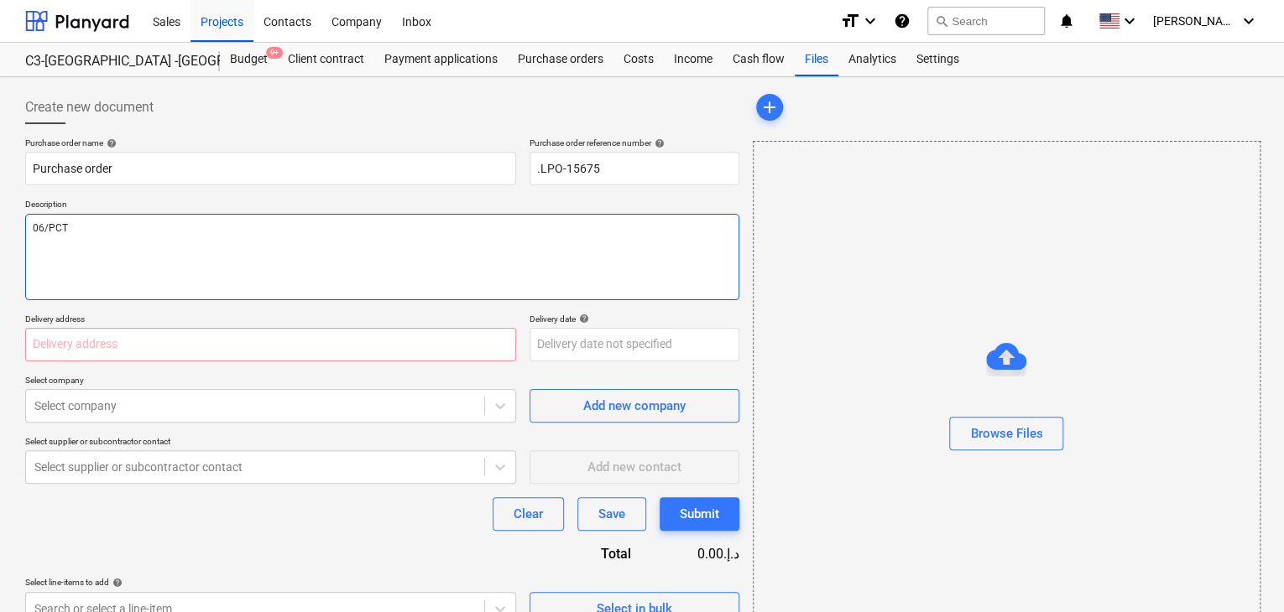
type textarea "x"
type textarea "06/PC"
type textarea "x"
type textarea "06/P"
type textarea "x"
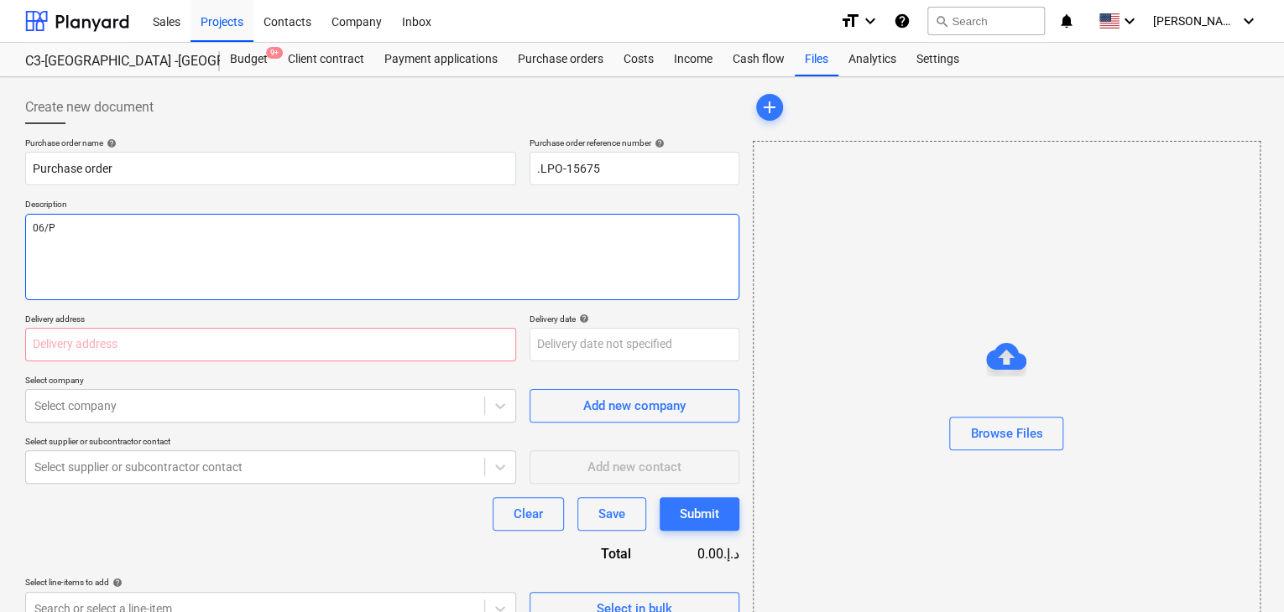
type textarea "06/"
click at [200, 252] on textarea "06/" at bounding box center [382, 257] width 714 height 86
type textarea "x"
type textarea "06/O"
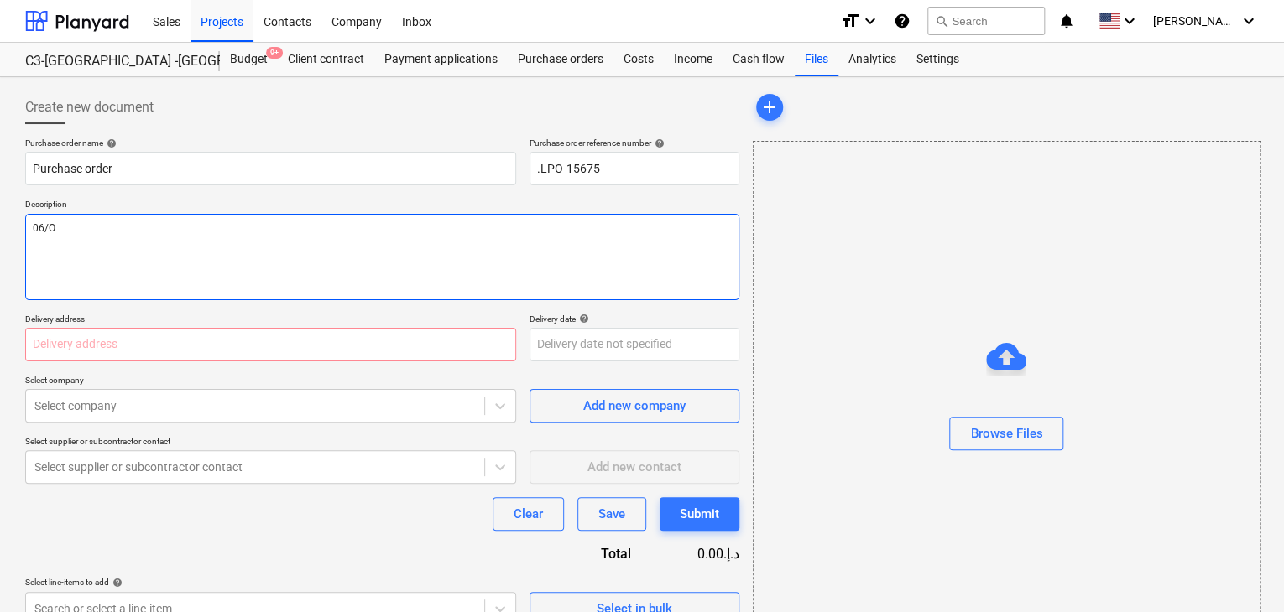
type textarea "x"
type textarea "06/OC"
type textarea "x"
type textarea "06/OCT"
type textarea "x"
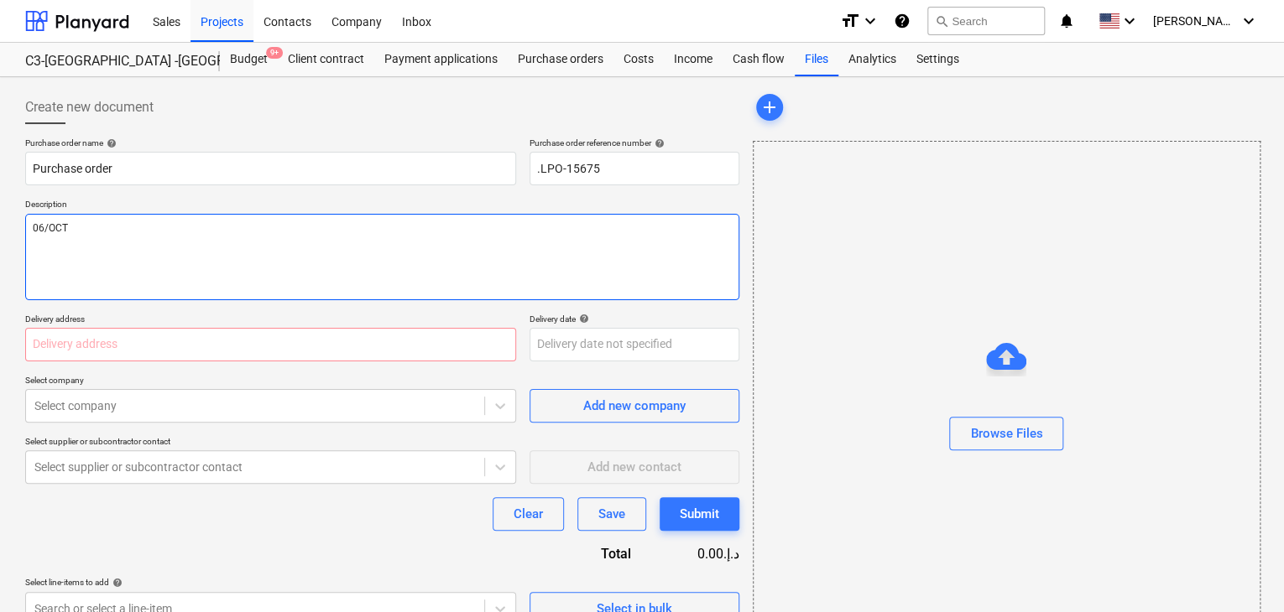
type textarea "06/OCT/"
type textarea "x"
type textarea "06/[DATE]"
type textarea "x"
type textarea "[DATE]"
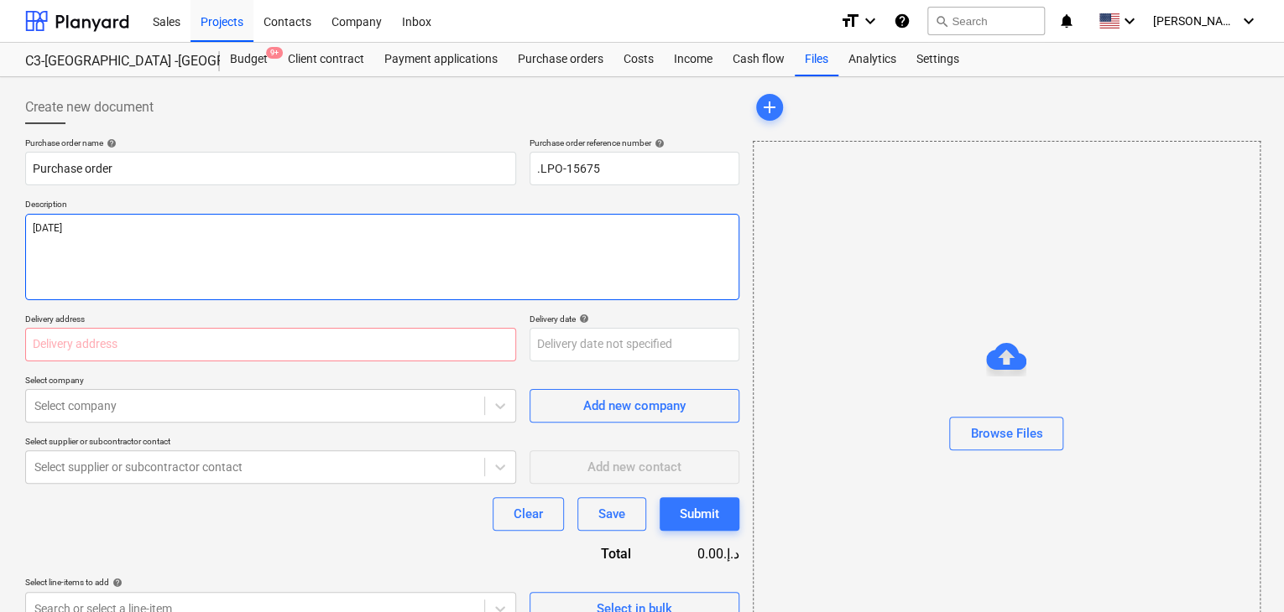
type textarea "x"
type textarea "[DATE]"
type textarea "x"
type textarea "[DATE]"
drag, startPoint x: 67, startPoint y: 344, endPoint x: 80, endPoint y: 331, distance: 17.8
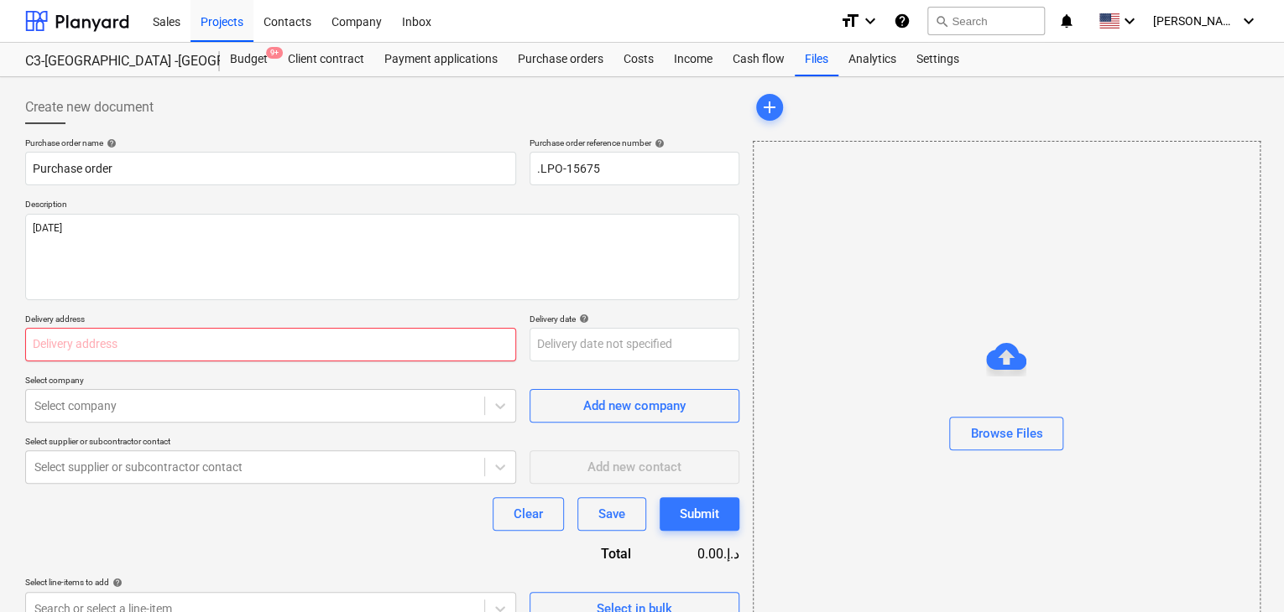
click at [67, 342] on input "text" at bounding box center [270, 345] width 491 height 34
type textarea "x"
type input "L"
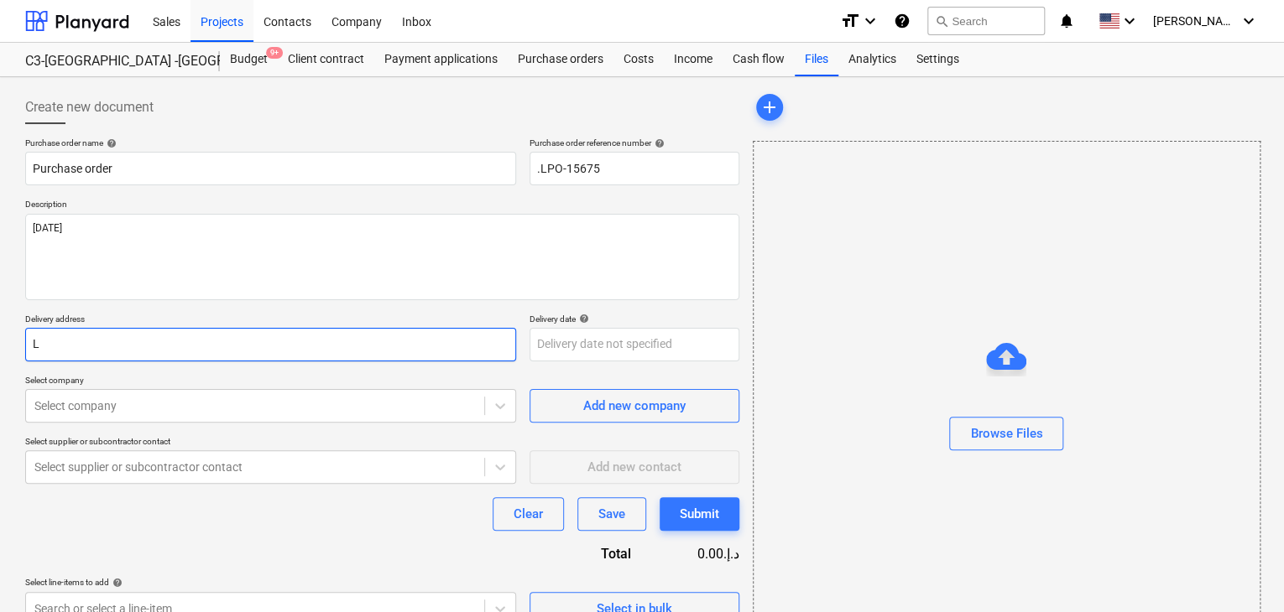
type textarea "x"
type input "LU"
type textarea "x"
type input "LUC"
type textarea "x"
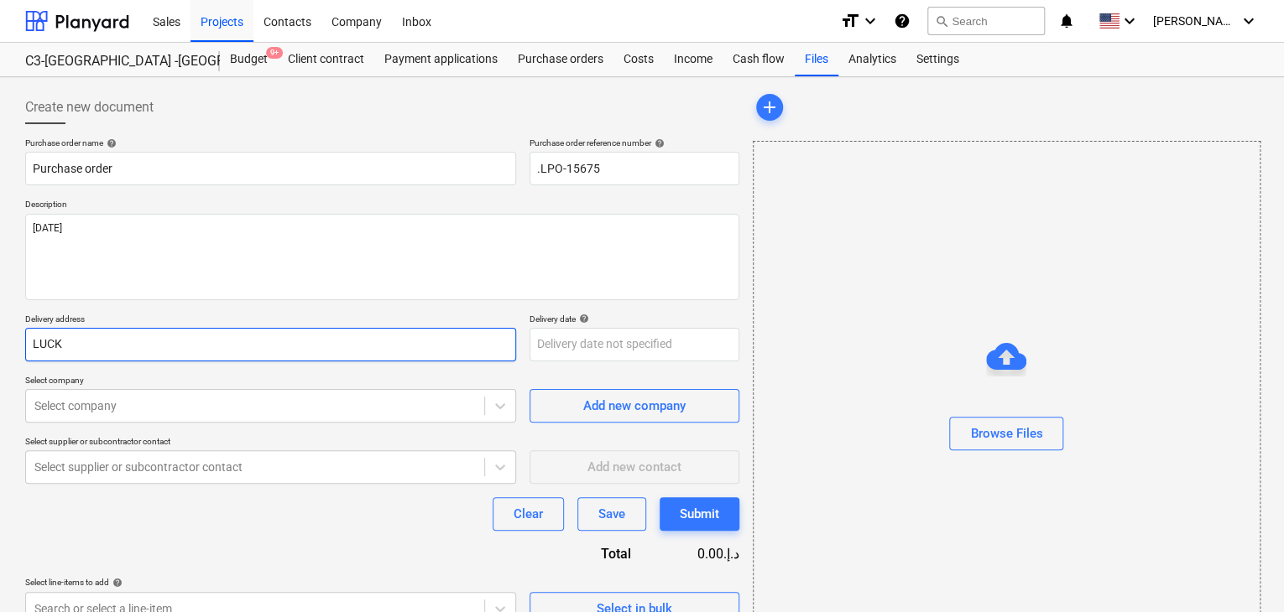
type input "LUCKY"
type textarea "x"
type input "LUCKY"
type textarea "x"
type input "LUCKY E"
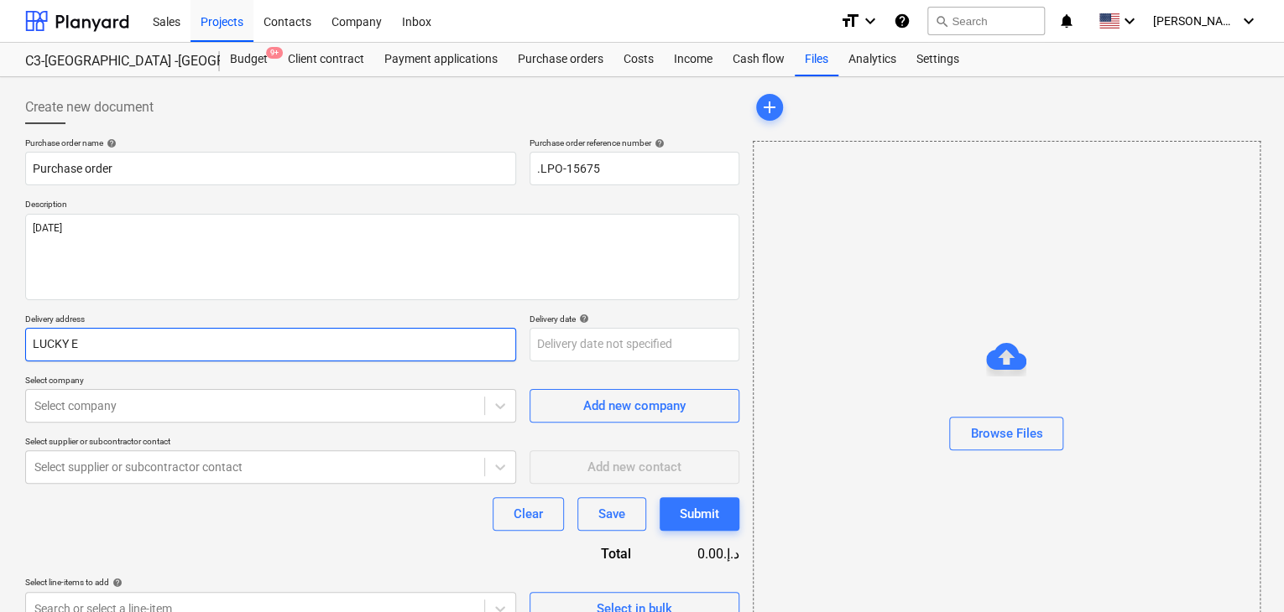
type textarea "x"
type input "LUCKY EN"
type textarea "x"
type input "LUCKY ENG"
type textarea "x"
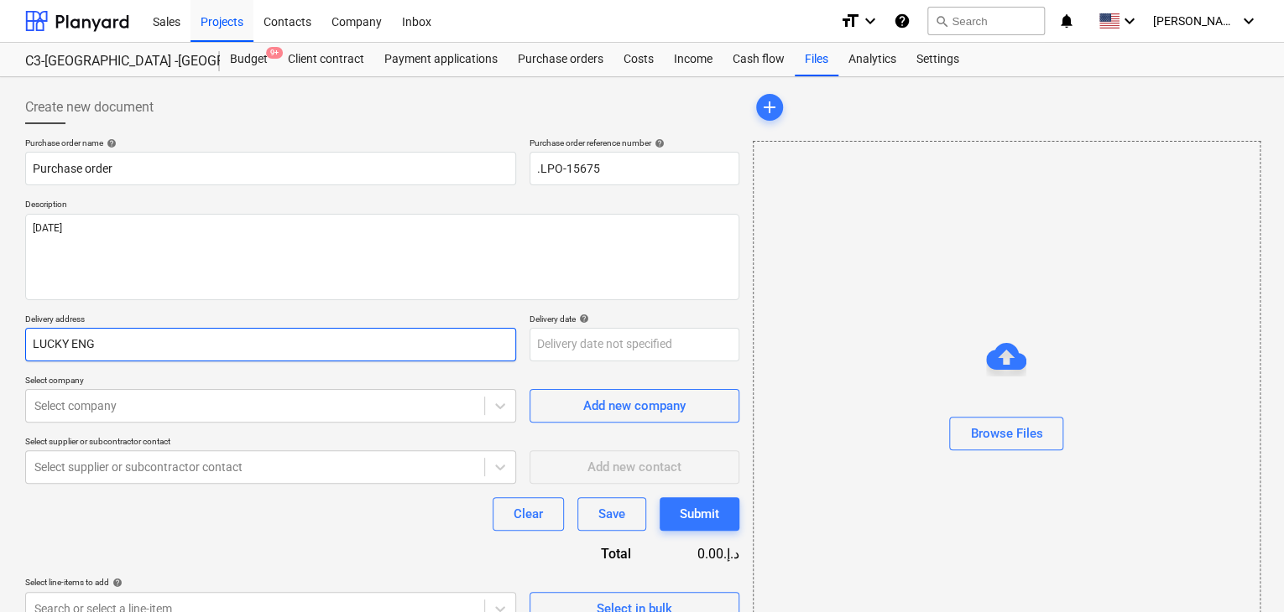
type input "LUCKY ENGI"
type textarea "x"
type input "LUCKY ENGIN"
type textarea "x"
type input "LUCKY ENGINE"
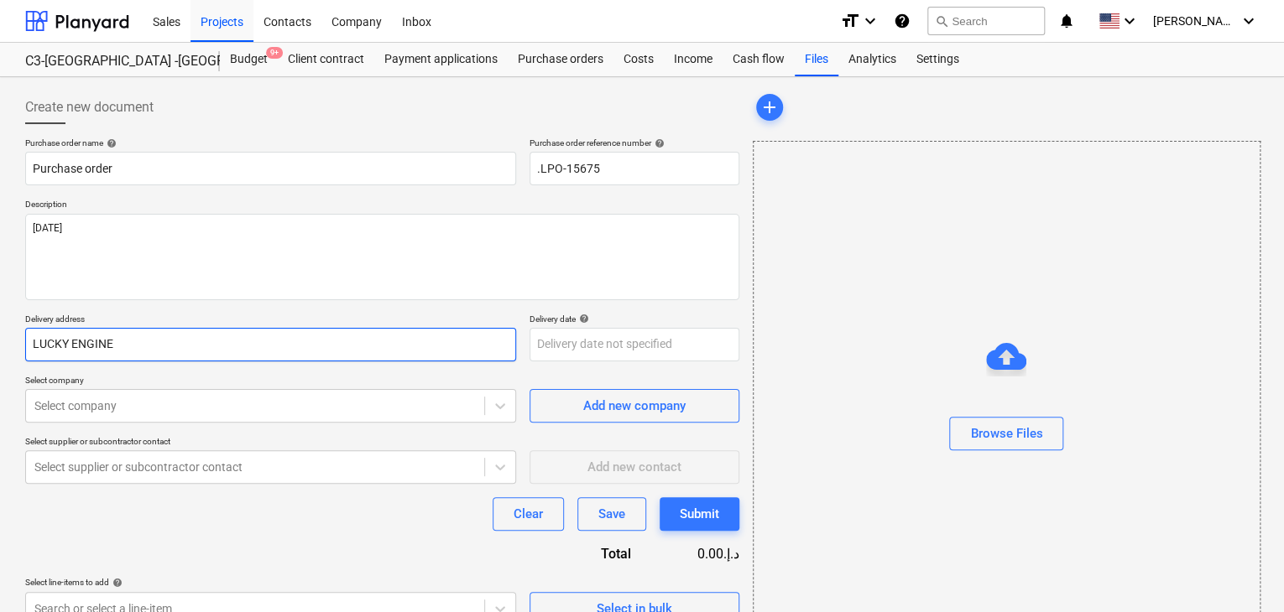
type textarea "x"
type input "LUCKY ENGINEE"
type textarea "x"
type input "LUCKY ENGINEER"
type textarea "x"
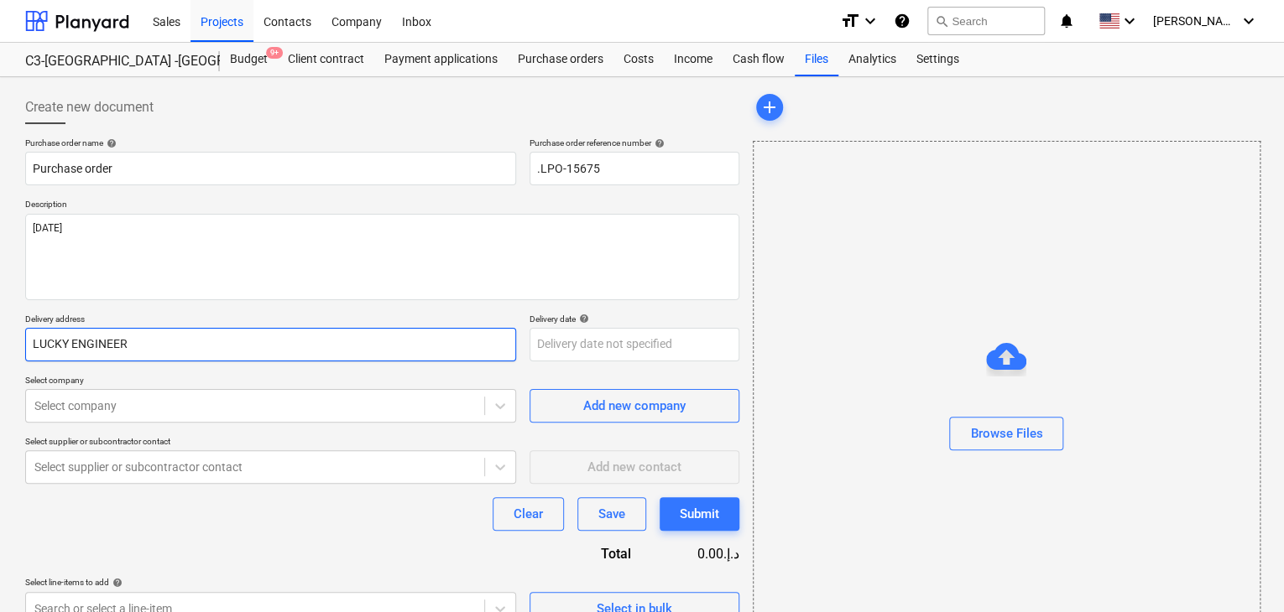
type input "LUCKY ENGINEERI"
type textarea "x"
type input "LUCKY ENGINEERIN"
type textarea "x"
type input "LUCKY ENGINEERING"
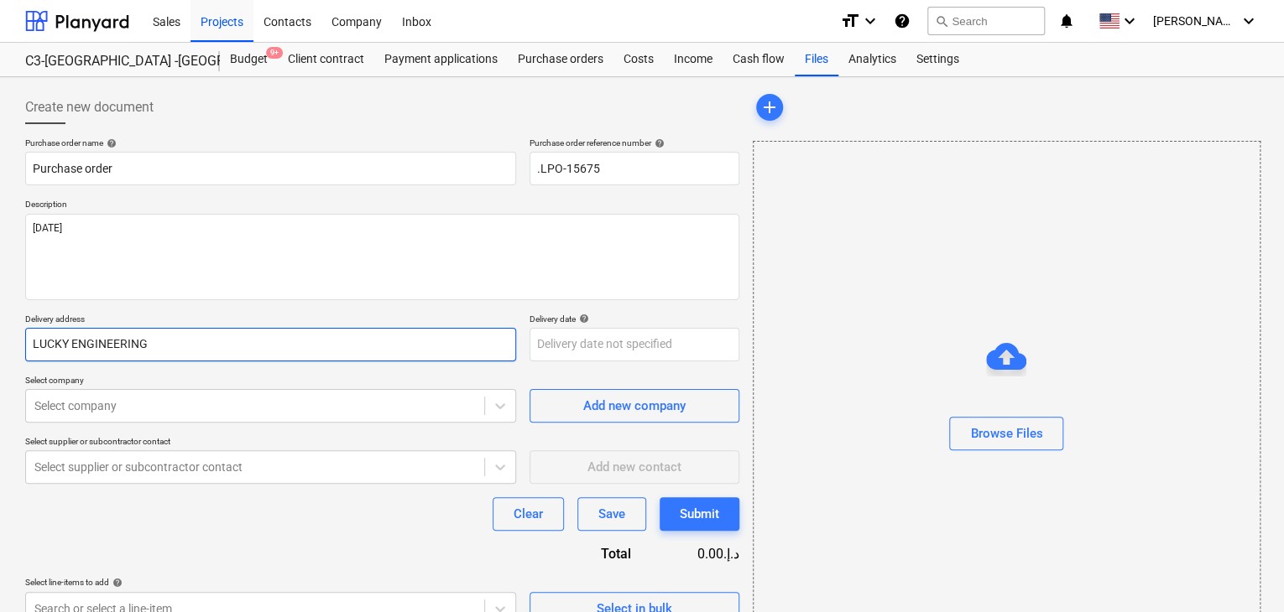
type textarea "x"
type input "LUCKY ENGINEERING"
type textarea "x"
type input "LUCKY ENGINEERING S"
type textarea "x"
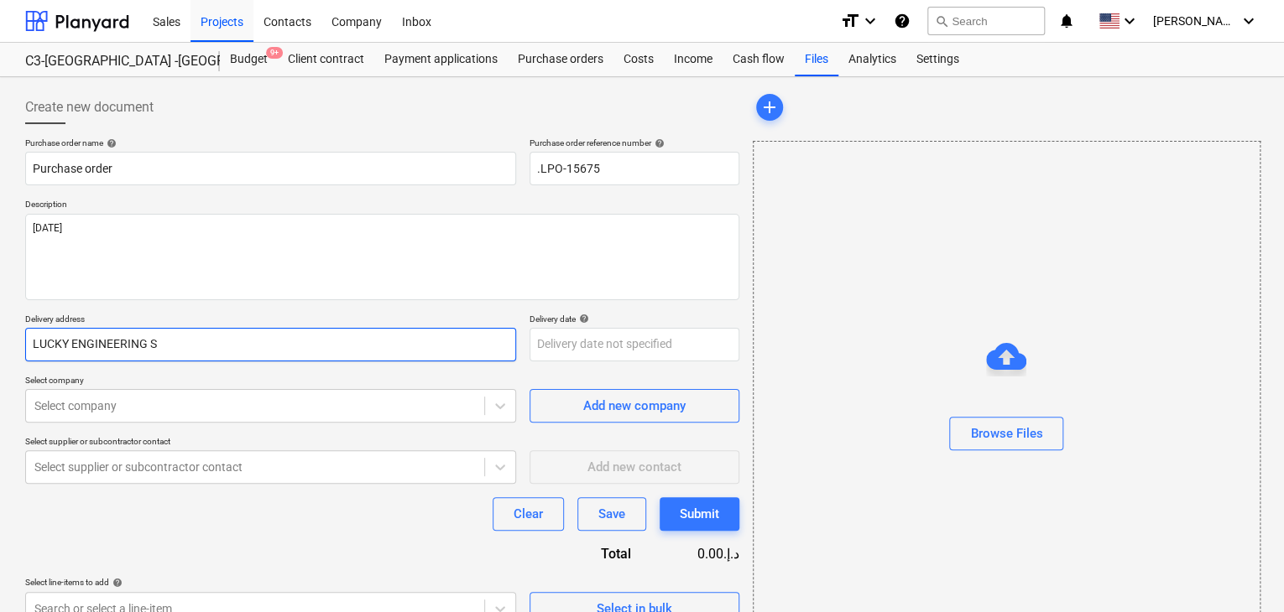
type input "LUCKY ENGINEERING SE"
type textarea "x"
type input "LUCKY ENGINEERING SER"
type textarea "x"
type input "LUCKY ENGINEERING SERV"
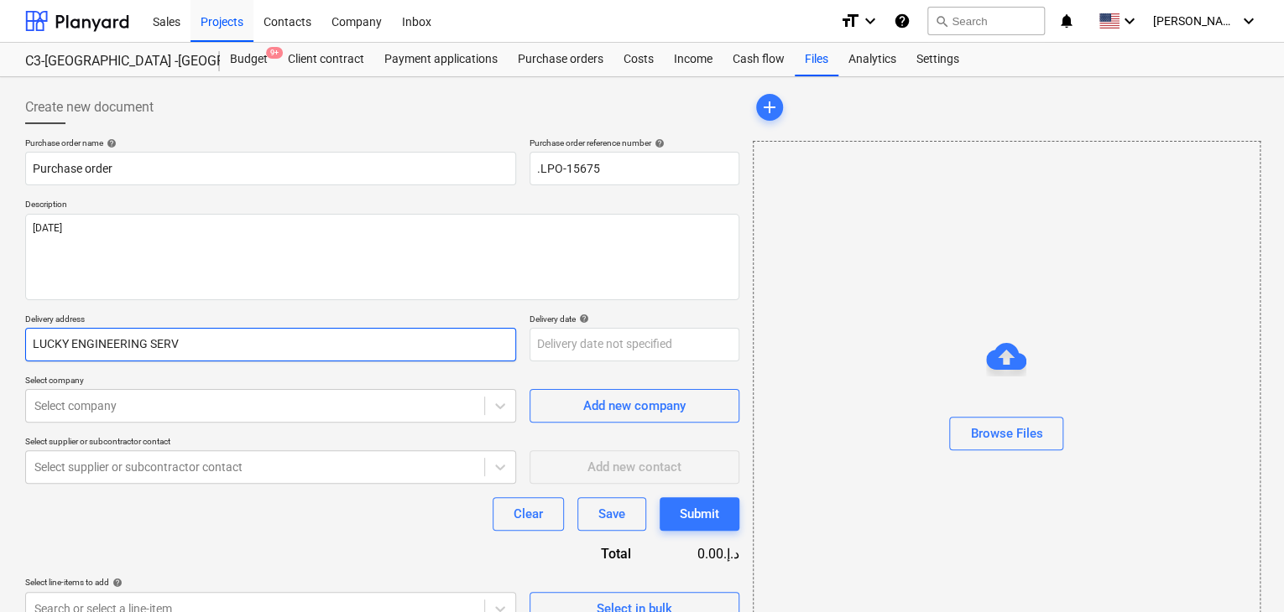
type textarea "x"
type input "LUCKY ENGINEERING SERVI"
type textarea "x"
type input "LUCKY ENGINEERING SERVIC"
type textarea "x"
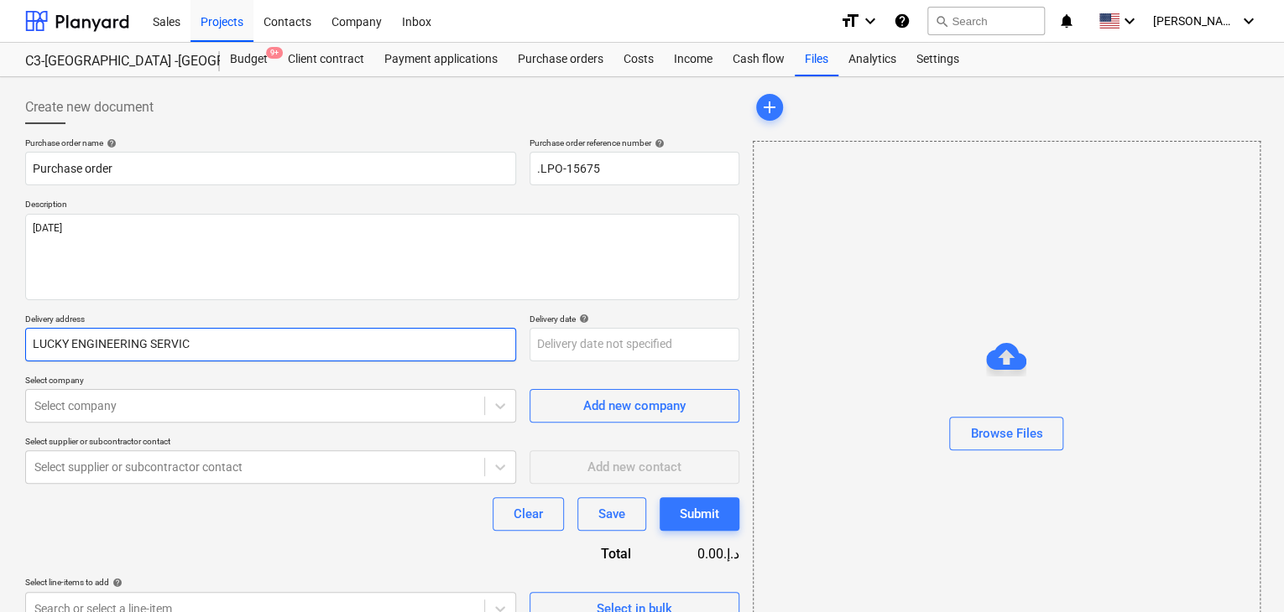
type input "LUCKY ENGINEERING SERVICE"
type textarea "x"
type input "LUCKY ENGINEERING SERVICES"
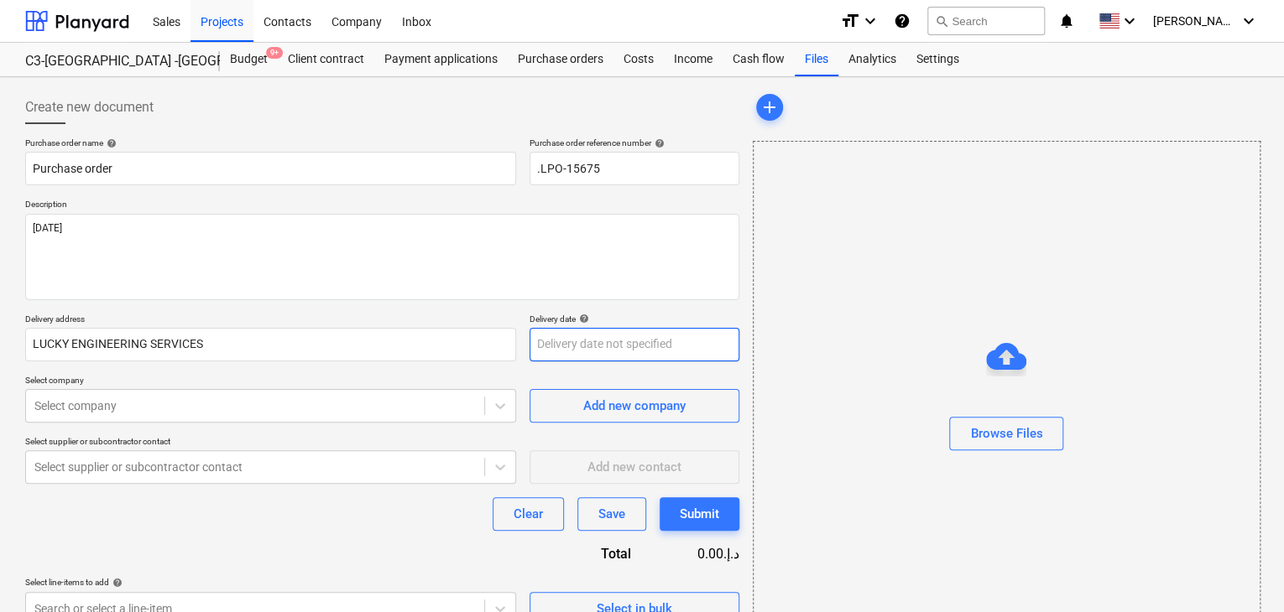
click at [537, 351] on body "Sales Projects Contacts Company Inbox format_size keyboard_arrow_down help sear…" at bounding box center [642, 306] width 1284 height 612
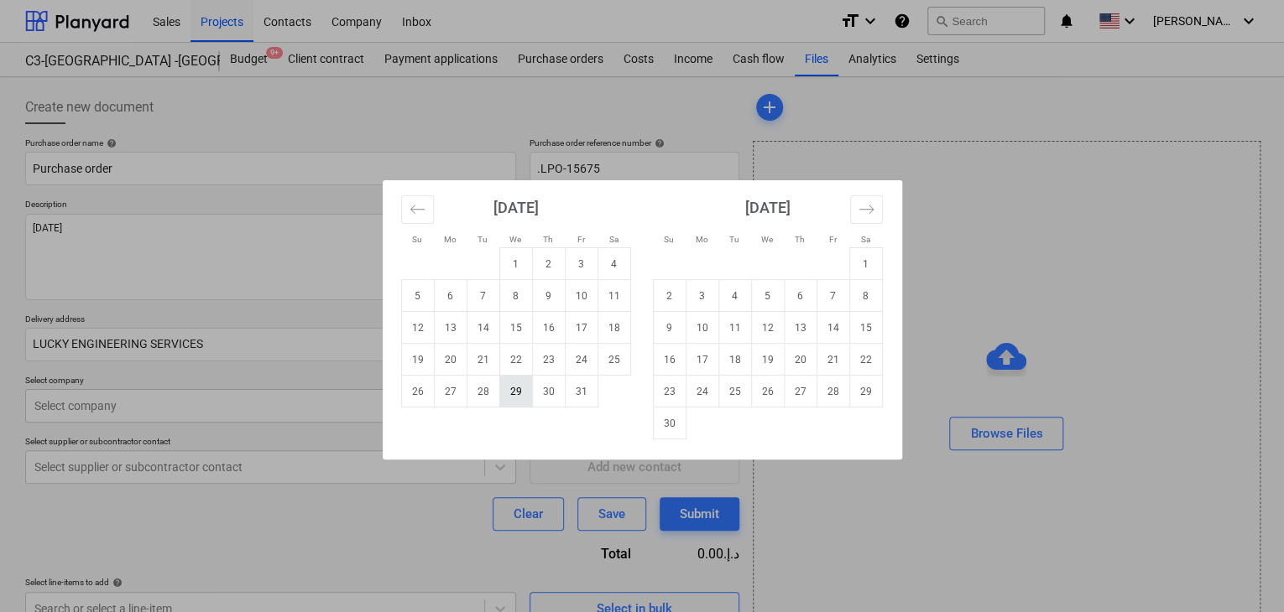
drag, startPoint x: 506, startPoint y: 394, endPoint x: 349, endPoint y: 402, distance: 157.1
click at [505, 394] on td "29" at bounding box center [515, 392] width 33 height 32
type textarea "x"
type input "[DATE]"
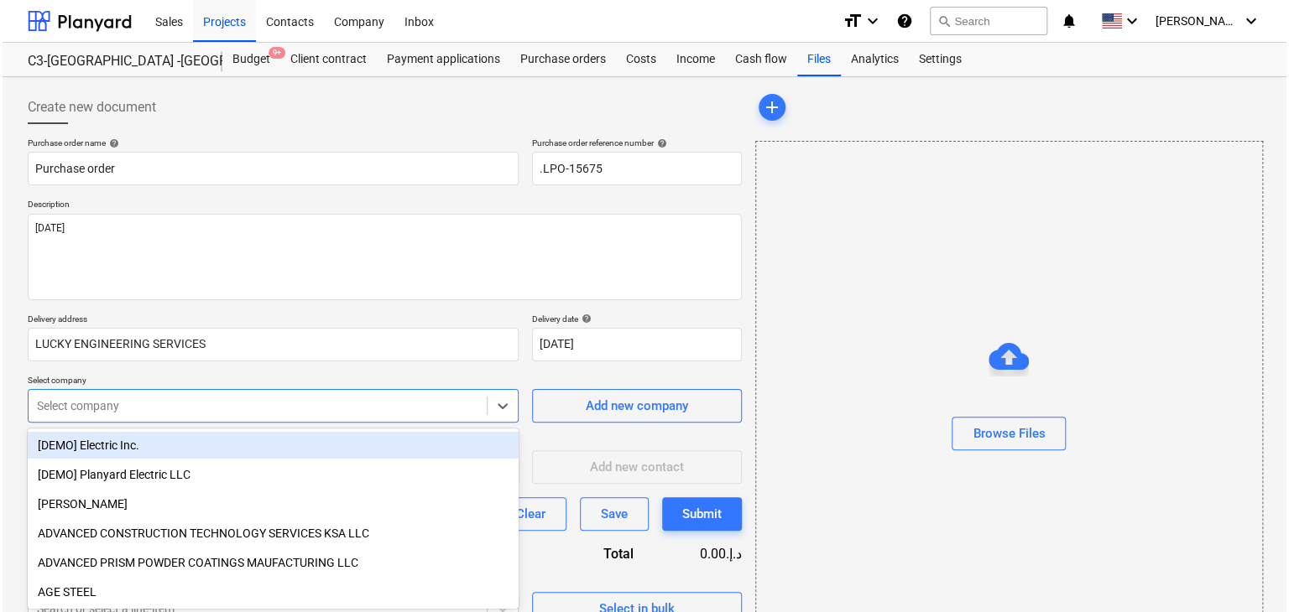
scroll to position [60, 0]
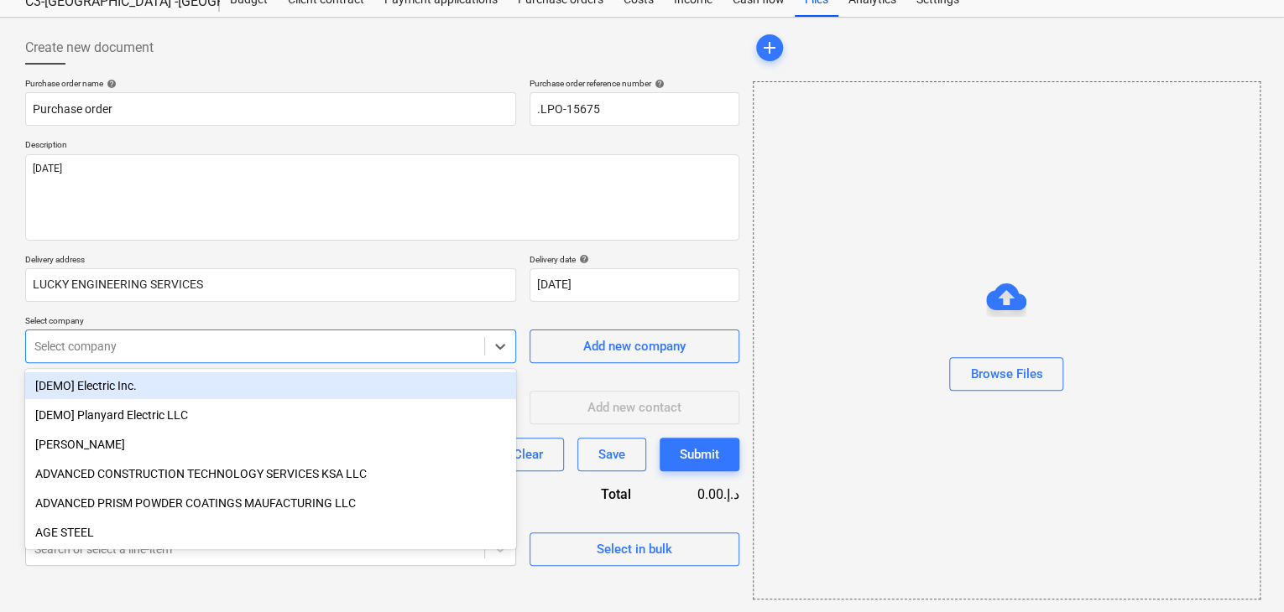
click at [321, 402] on body "Sales Projects Contacts Company Inbox format_size keyboard_arrow_down help sear…" at bounding box center [642, 246] width 1284 height 612
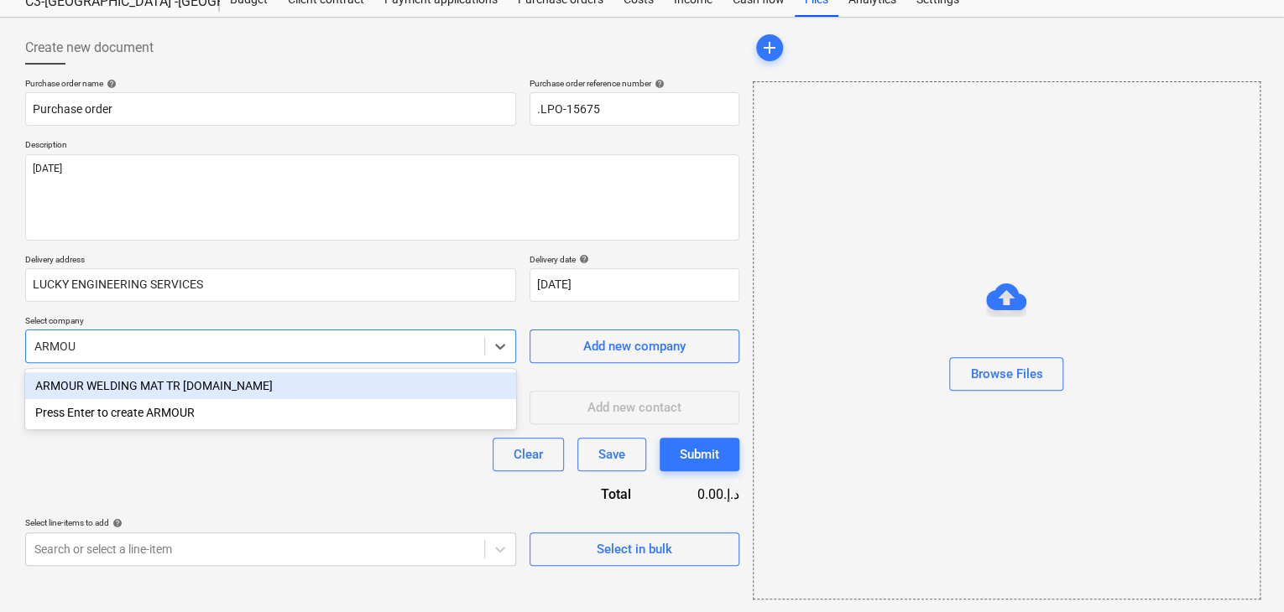
type input "ARMOUR"
click at [336, 380] on div "ARMOUR WELDING MAT TR [DOMAIN_NAME]" at bounding box center [270, 386] width 491 height 27
type textarea "x"
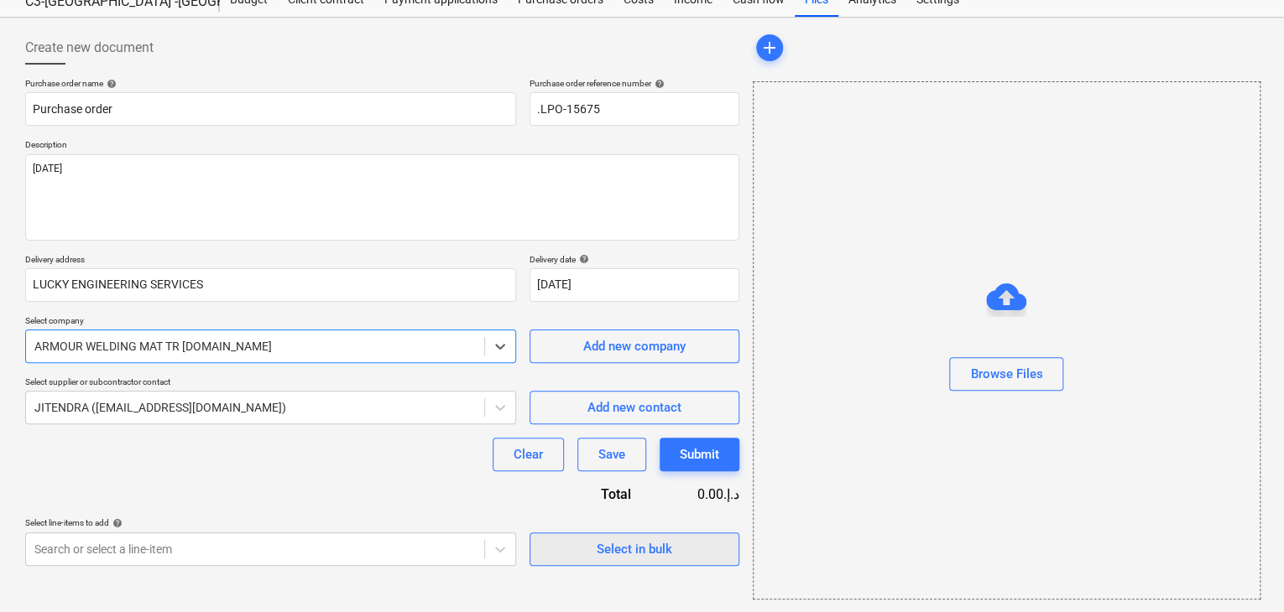
click at [621, 551] on div "Select in bulk" at bounding box center [635, 550] width 76 height 22
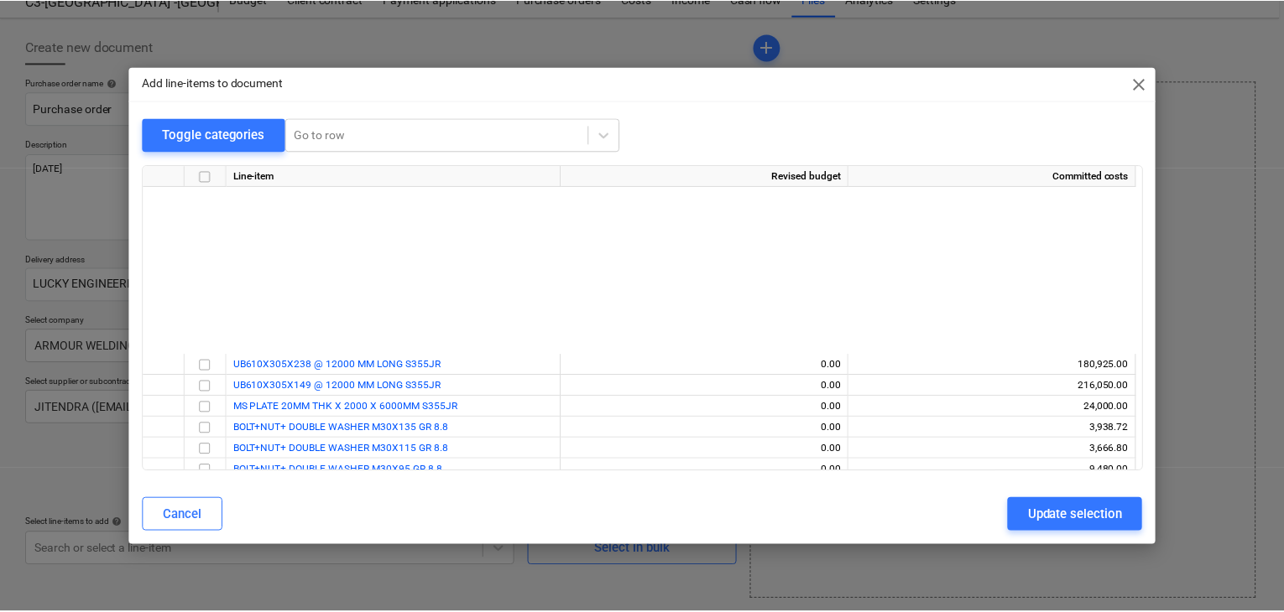
scroll to position [262, 0]
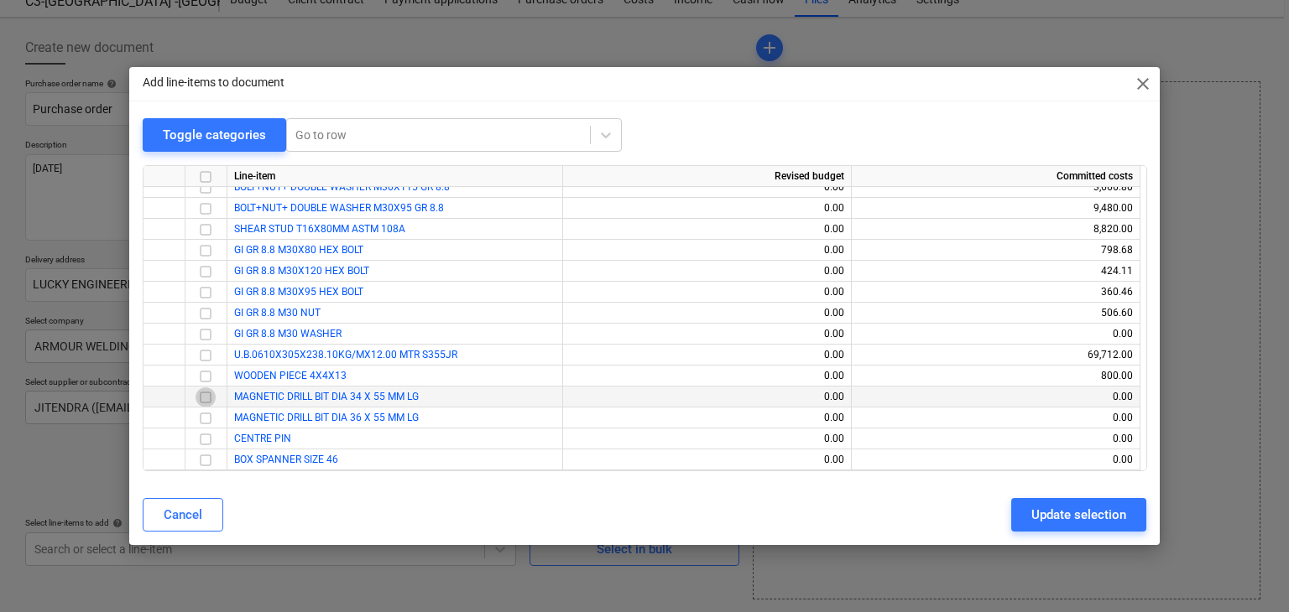
click at [213, 399] on input "checkbox" at bounding box center [205, 398] width 20 height 20
drag, startPoint x: 213, startPoint y: 399, endPoint x: 209, endPoint y: 424, distance: 25.5
click at [209, 424] on input "checkbox" at bounding box center [205, 419] width 20 height 20
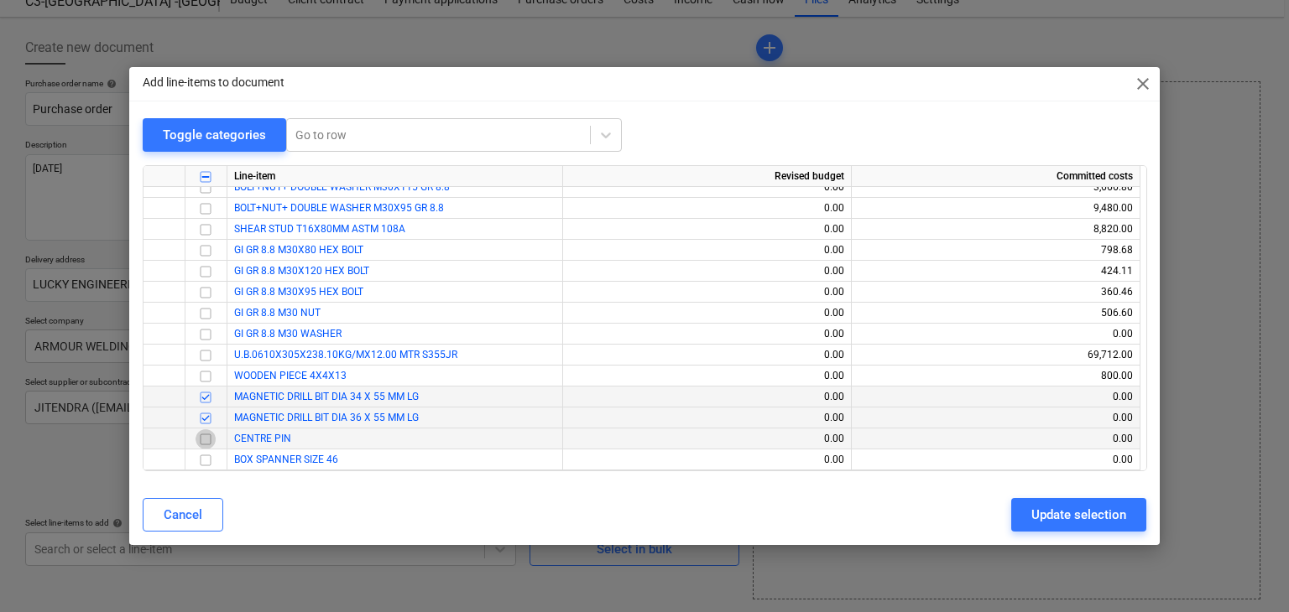
click at [208, 440] on input "checkbox" at bounding box center [205, 440] width 20 height 20
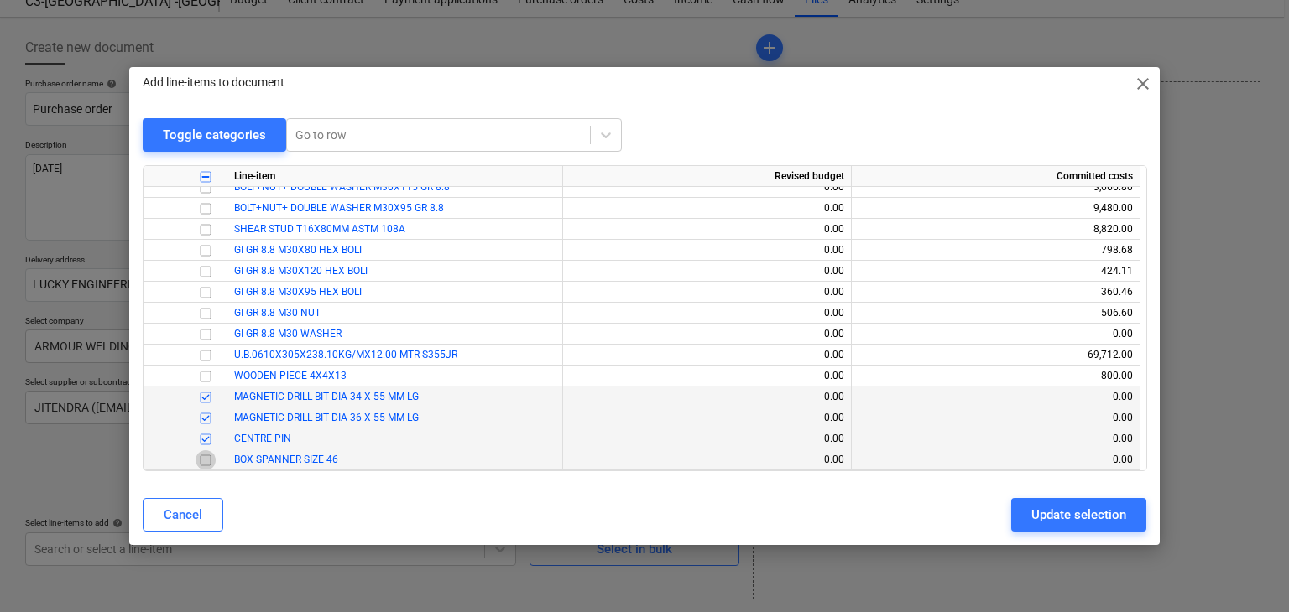
click at [211, 466] on input "checkbox" at bounding box center [205, 461] width 20 height 20
click at [1008, 514] on div "Cancel Update selection" at bounding box center [645, 515] width 1004 height 34
drag, startPoint x: 1045, startPoint y: 509, endPoint x: 852, endPoint y: 488, distance: 194.1
click at [1043, 508] on div "Update selection" at bounding box center [1078, 515] width 95 height 22
type textarea "x"
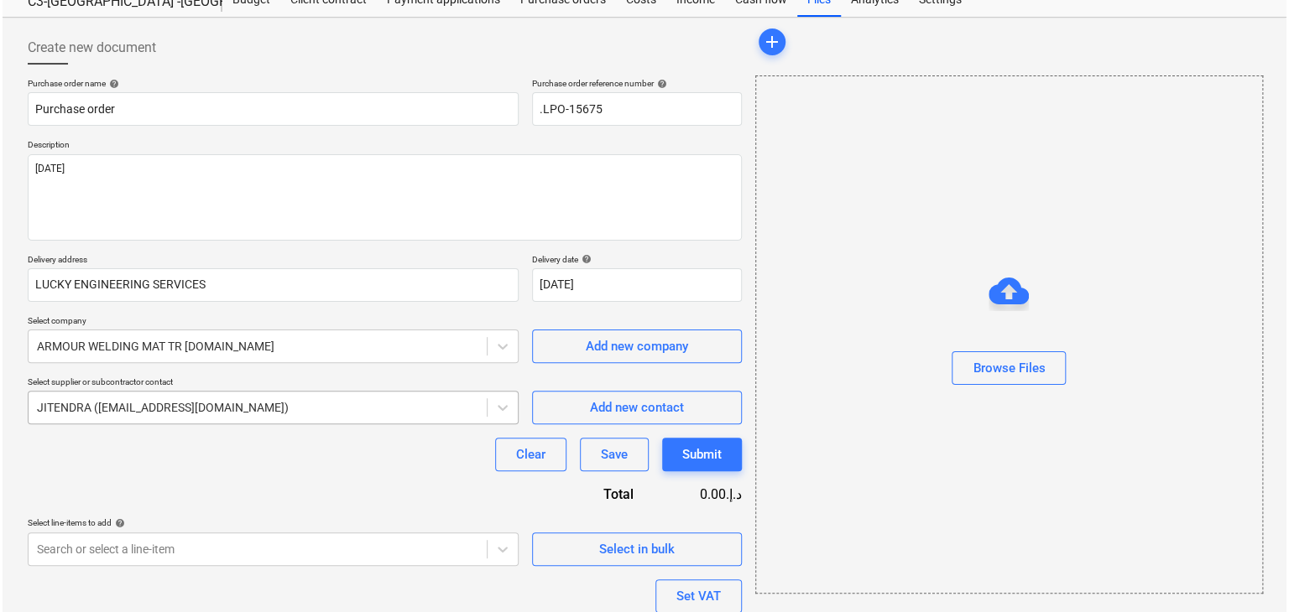
scroll to position [247, 0]
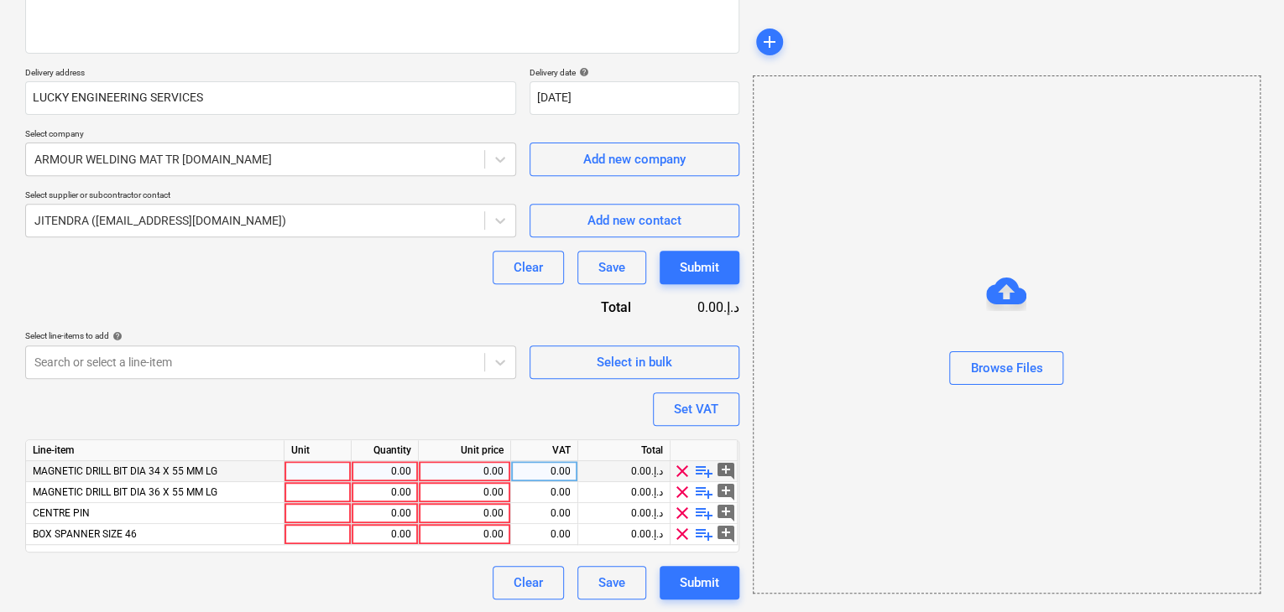
click at [309, 466] on div at bounding box center [317, 471] width 67 height 21
type input "NOS"
type textarea "x"
type input "NOS"
type textarea "x"
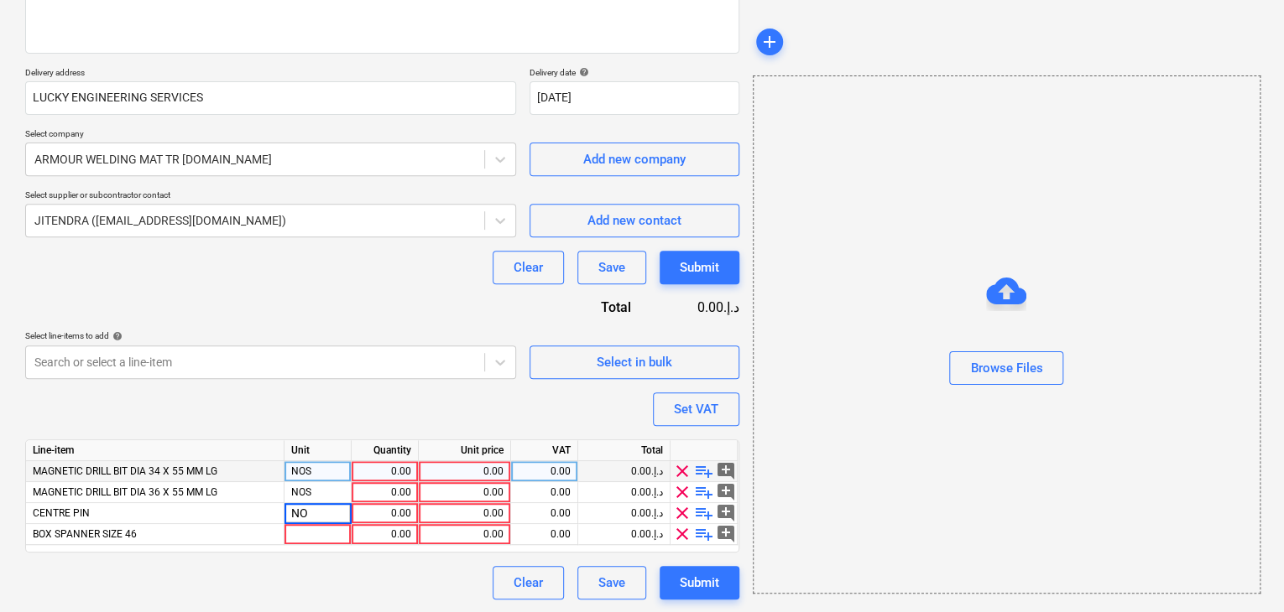
type input "NOS"
type textarea "x"
type input "NOS"
type textarea "x"
click at [389, 475] on div "0.00" at bounding box center [384, 471] width 53 height 21
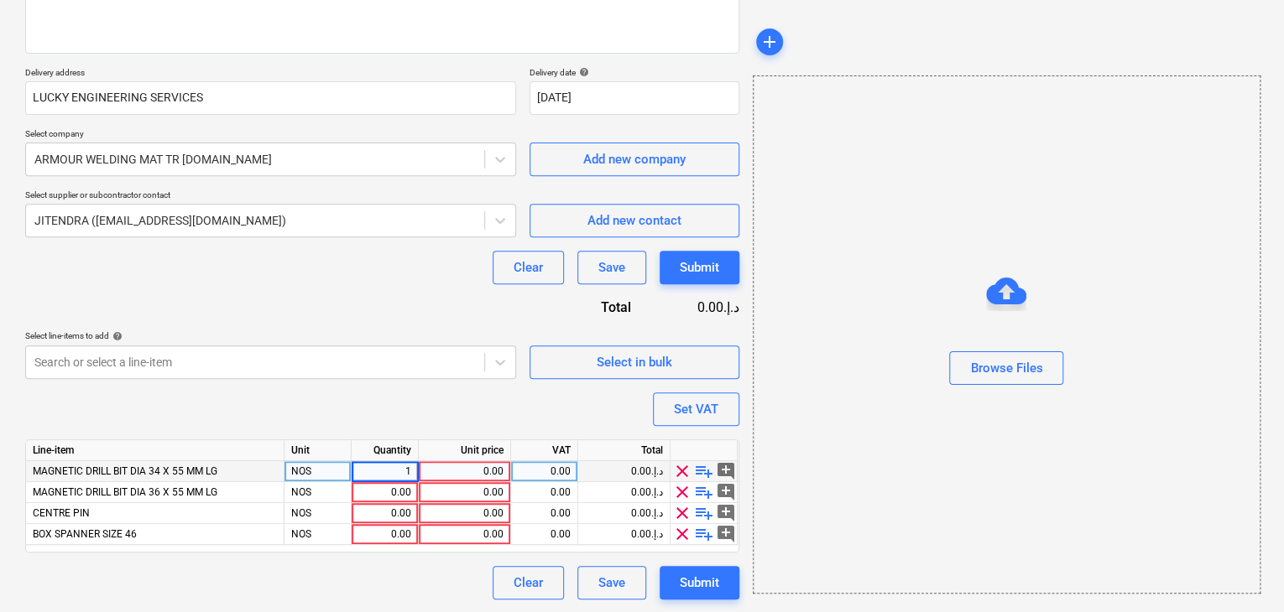
type input "10"
type textarea "x"
click at [464, 473] on div "0.00" at bounding box center [464, 471] width 78 height 21
type input "115"
type textarea "x"
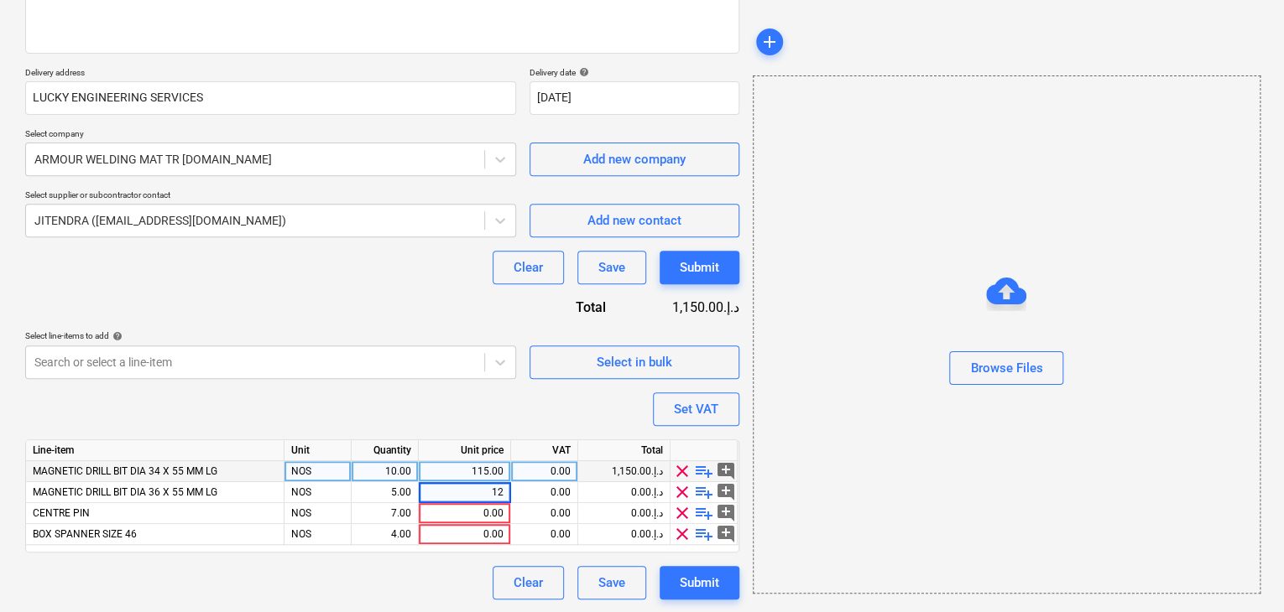
type input "122"
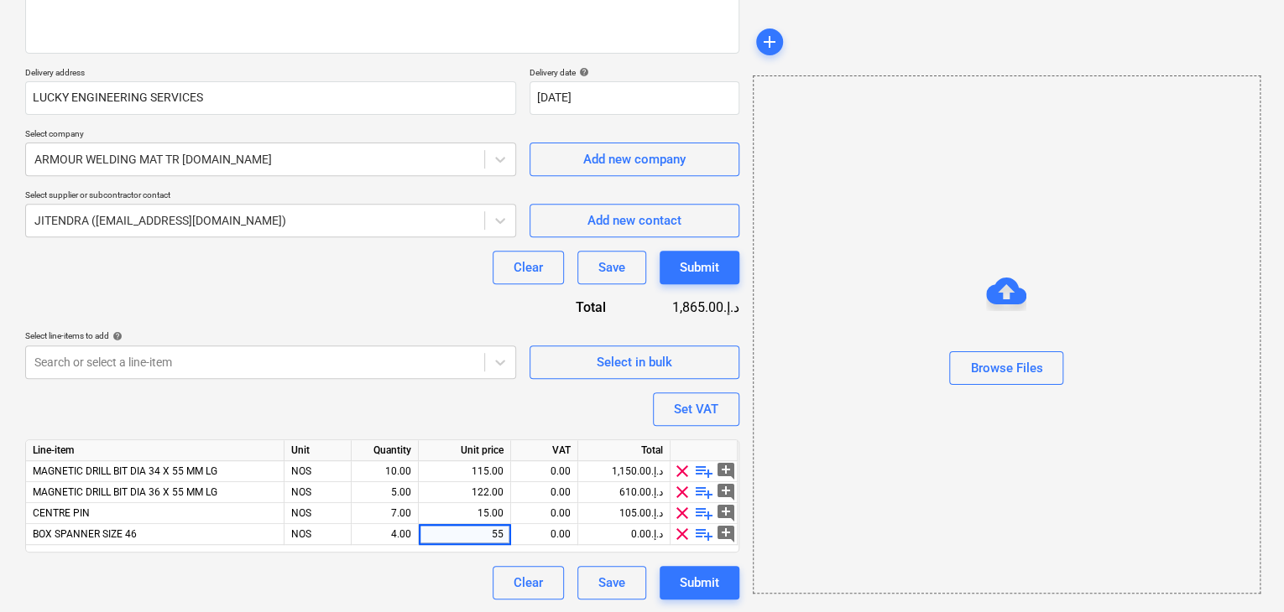
type textarea "x"
drag, startPoint x: 889, startPoint y: 435, endPoint x: 743, endPoint y: 404, distance: 149.9
click at [883, 433] on div "Browse Files" at bounding box center [1007, 335] width 508 height 519
click at [717, 399] on div "Set VAT" at bounding box center [696, 410] width 44 height 22
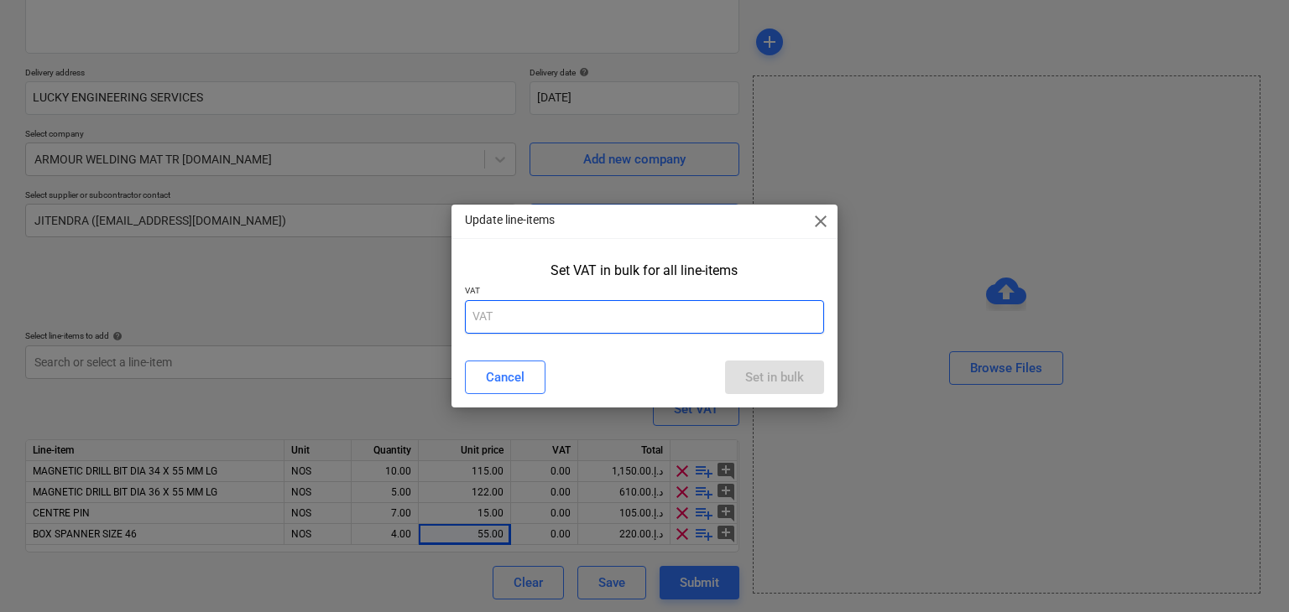
drag, startPoint x: 544, startPoint y: 289, endPoint x: 521, endPoint y: 321, distance: 39.8
click at [539, 292] on p "VAT" at bounding box center [645, 292] width 360 height 14
click at [517, 326] on input "text" at bounding box center [645, 317] width 360 height 34
type input "5"
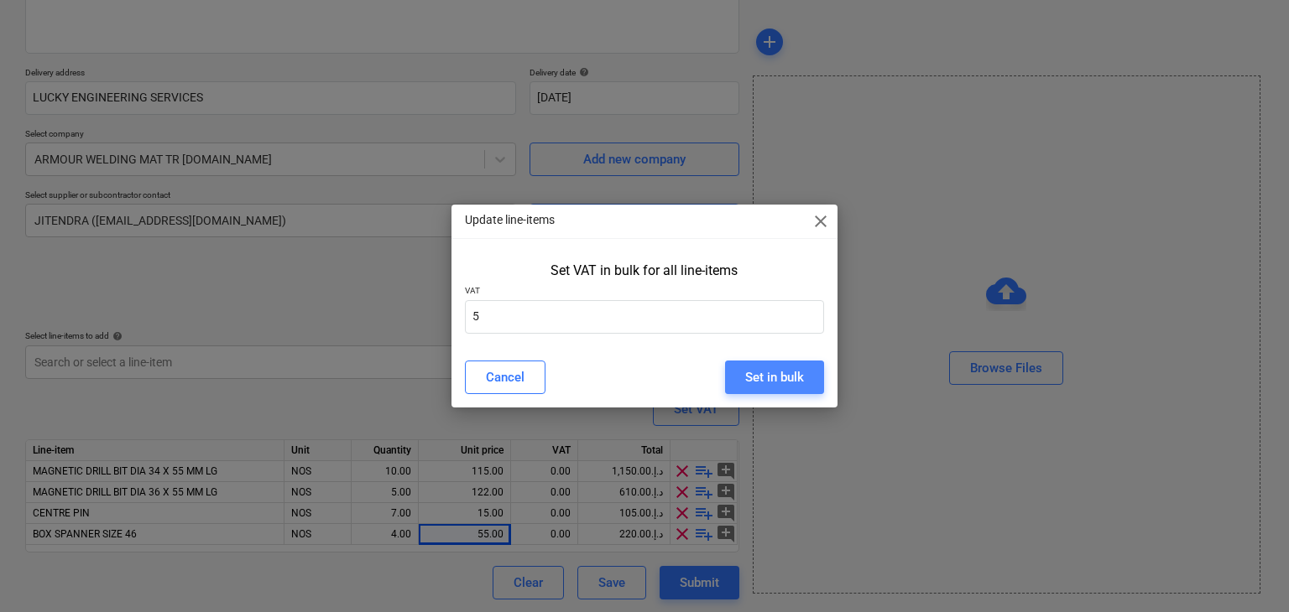
click at [796, 381] on div "Set in bulk" at bounding box center [774, 378] width 59 height 22
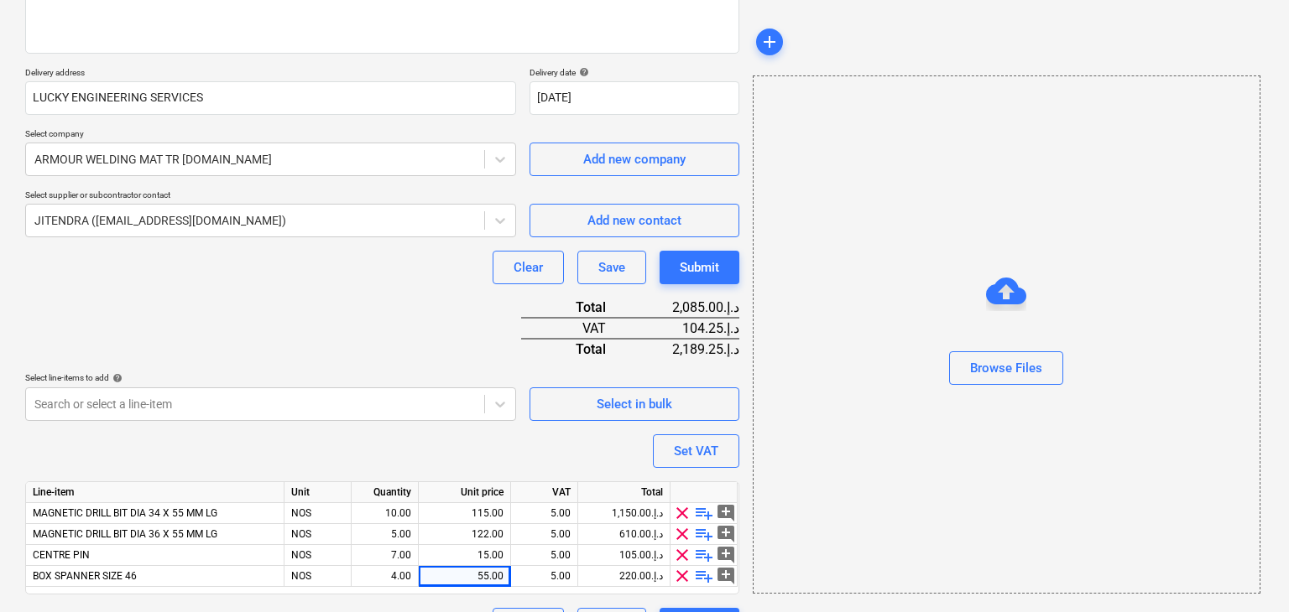
scroll to position [289, 0]
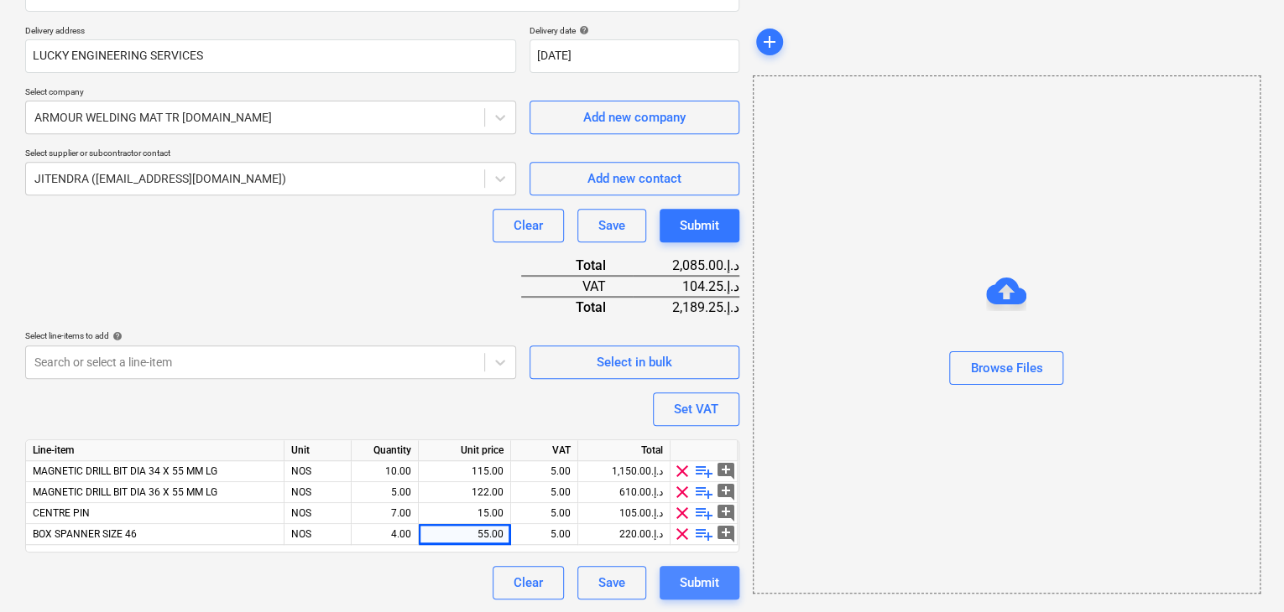
click at [708, 575] on div "Submit" at bounding box center [699, 583] width 39 height 22
type textarea "x"
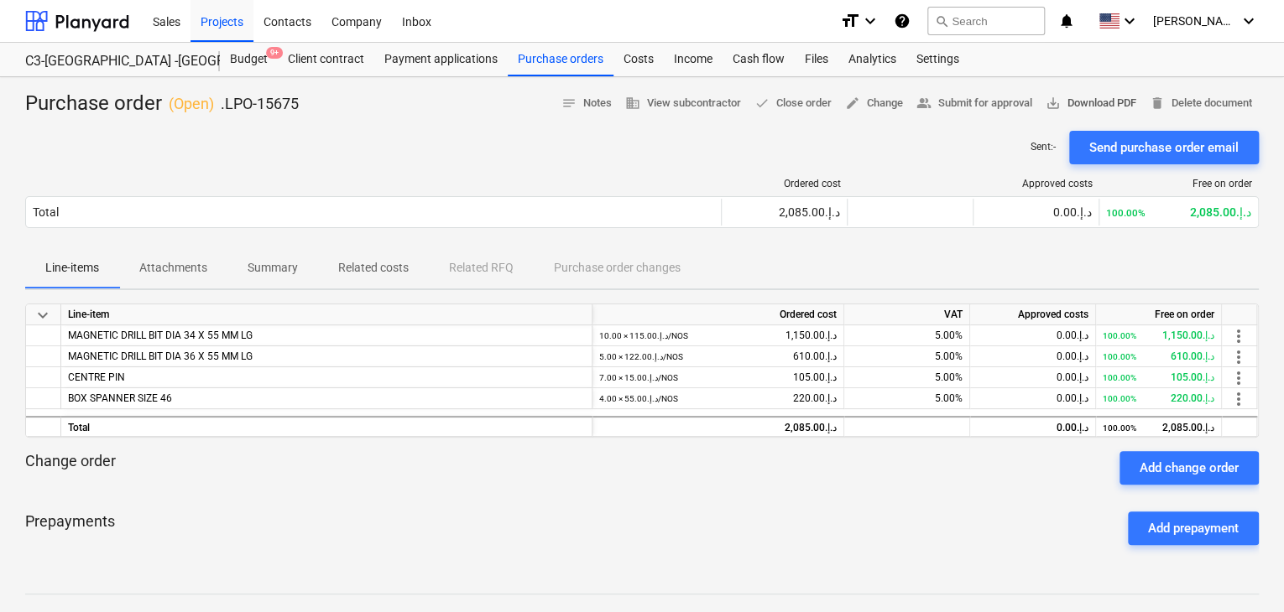
click at [1085, 105] on span "save_alt Download PDF" at bounding box center [1090, 103] width 91 height 19
